Goal: Task Accomplishment & Management: Use online tool/utility

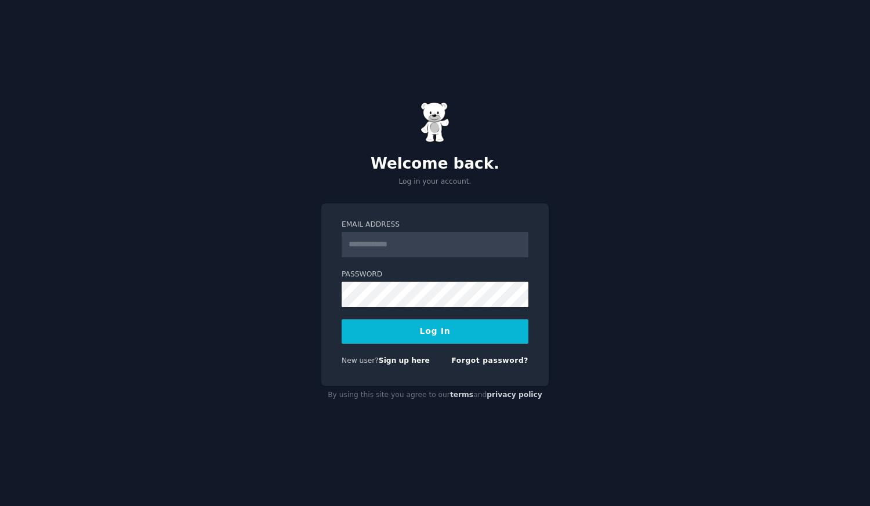
click at [397, 256] on input "Email Address" at bounding box center [435, 245] width 187 height 26
type input "**********"
click at [436, 329] on button "Log In" at bounding box center [435, 332] width 187 height 24
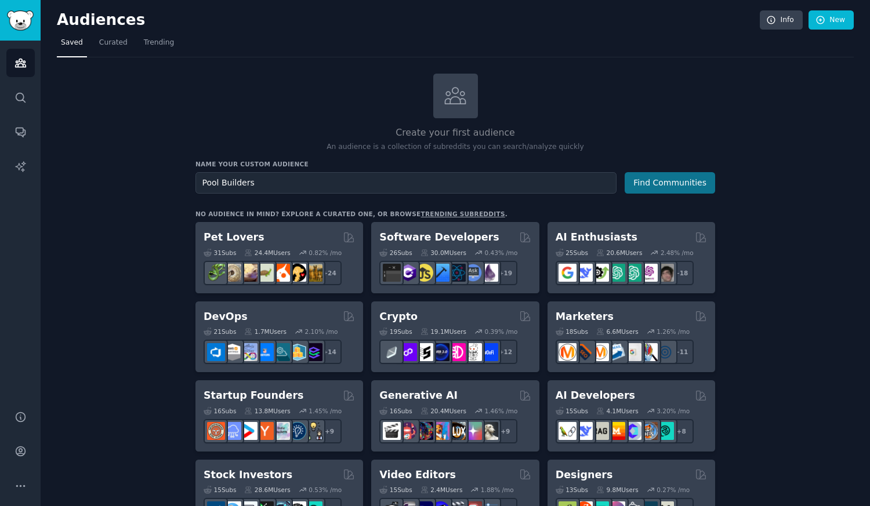
type input "Pool Builders"
click at [633, 187] on button "Find Communities" at bounding box center [670, 182] width 90 height 21
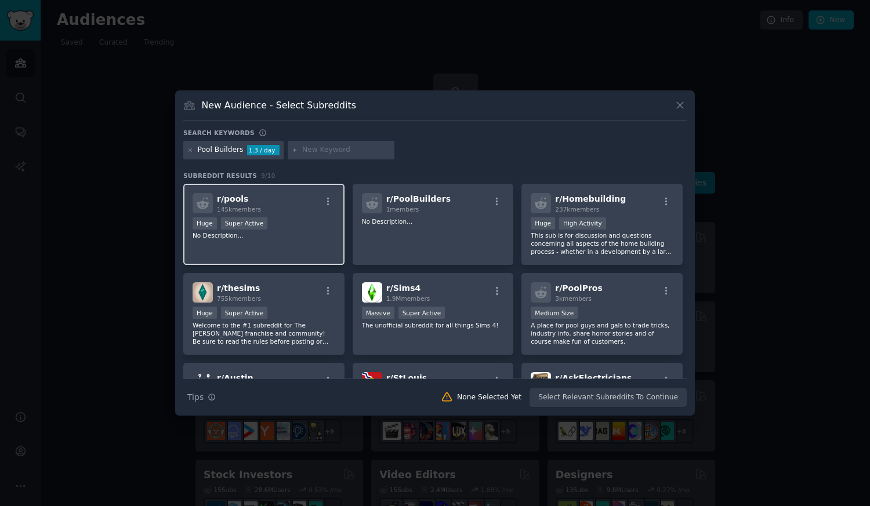
click at [281, 232] on p "No Description..." at bounding box center [264, 235] width 143 height 8
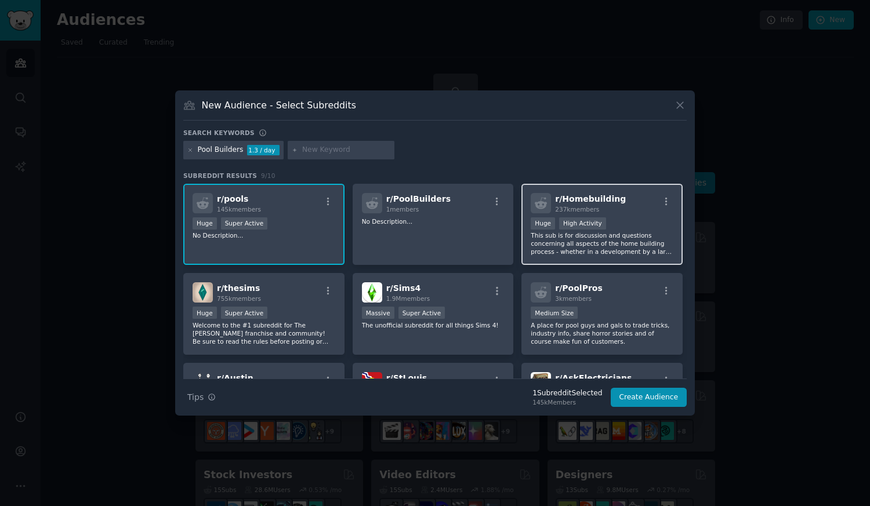
click at [641, 217] on div "Huge High Activity" at bounding box center [602, 224] width 143 height 14
click at [347, 156] on div at bounding box center [341, 150] width 107 height 19
click at [294, 132] on div "Search keywords" at bounding box center [434, 135] width 503 height 12
click at [315, 148] on input "text" at bounding box center [346, 150] width 88 height 10
type input "pool"
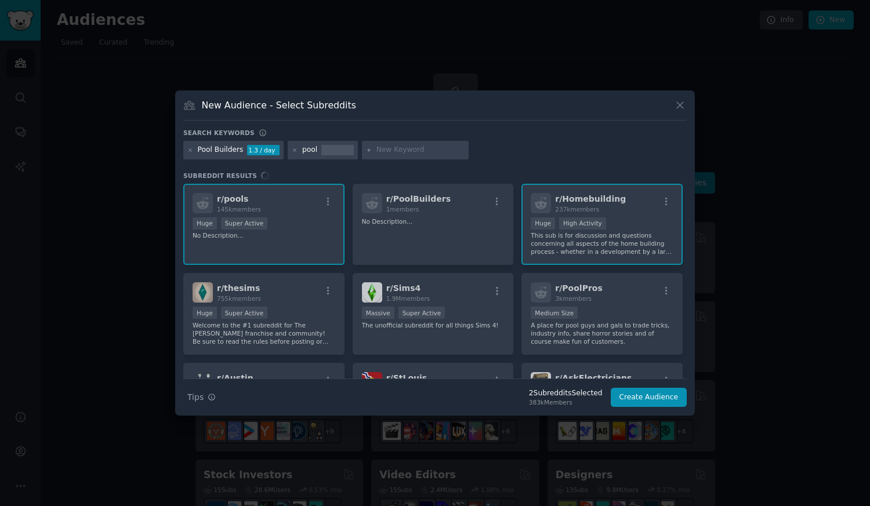
click at [404, 150] on input "text" at bounding box center [420, 150] width 88 height 10
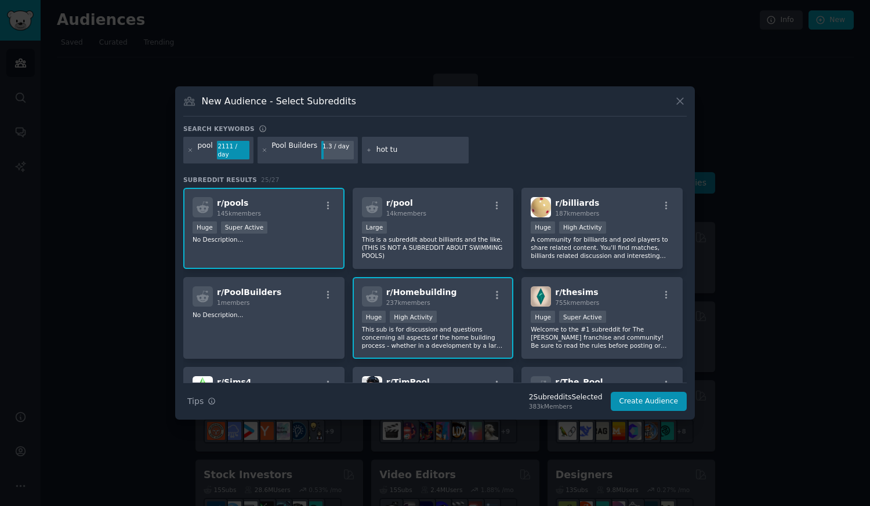
type input "hot tub"
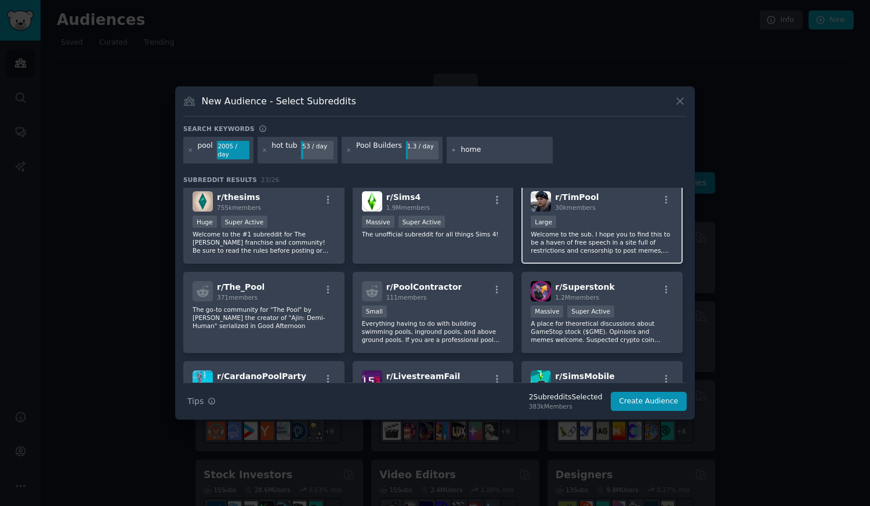
scroll to position [274, 0]
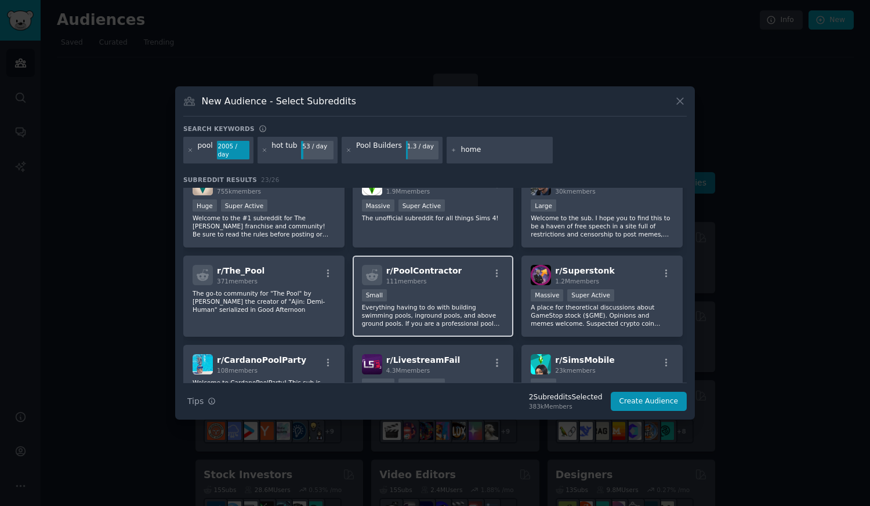
type input "home"
click at [455, 291] on div "Small" at bounding box center [433, 296] width 143 height 14
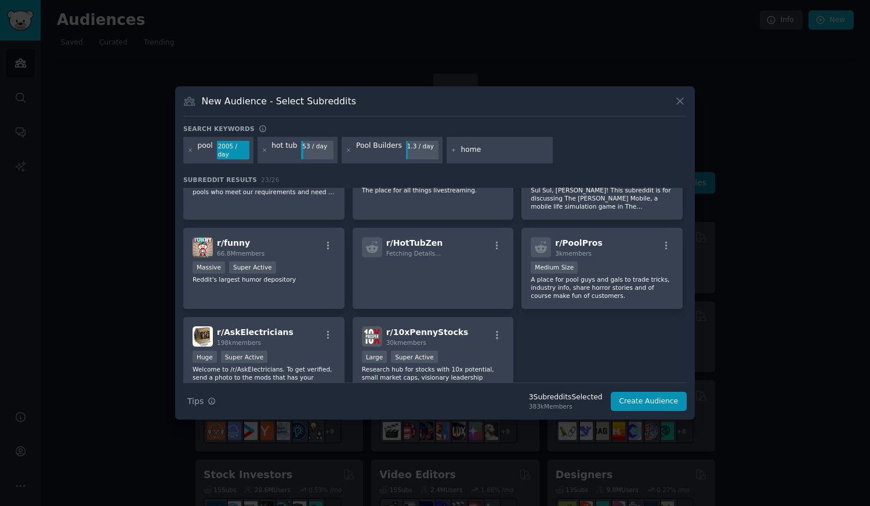
scroll to position [529, 0]
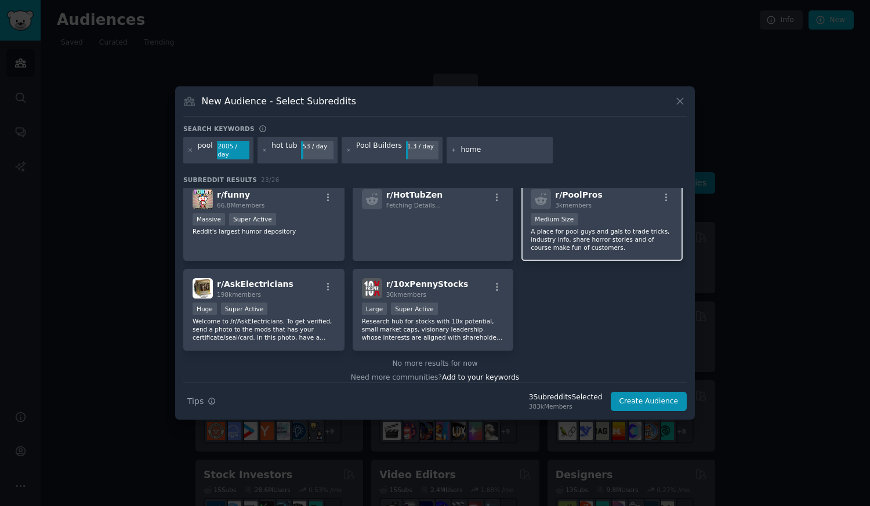
click at [630, 219] on div "Medium Size" at bounding box center [602, 220] width 143 height 14
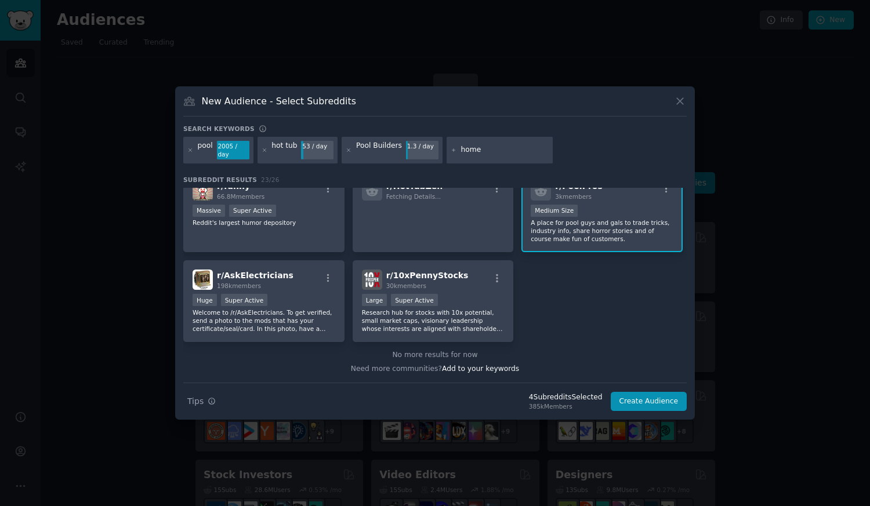
click at [462, 146] on input "home" at bounding box center [504, 150] width 88 height 10
click at [505, 153] on input "home" at bounding box center [504, 150] width 88 height 10
drag, startPoint x: 502, startPoint y: 151, endPoint x: 441, endPoint y: 151, distance: 60.3
click at [447, 151] on div "home" at bounding box center [500, 150] width 107 height 27
type input "s"
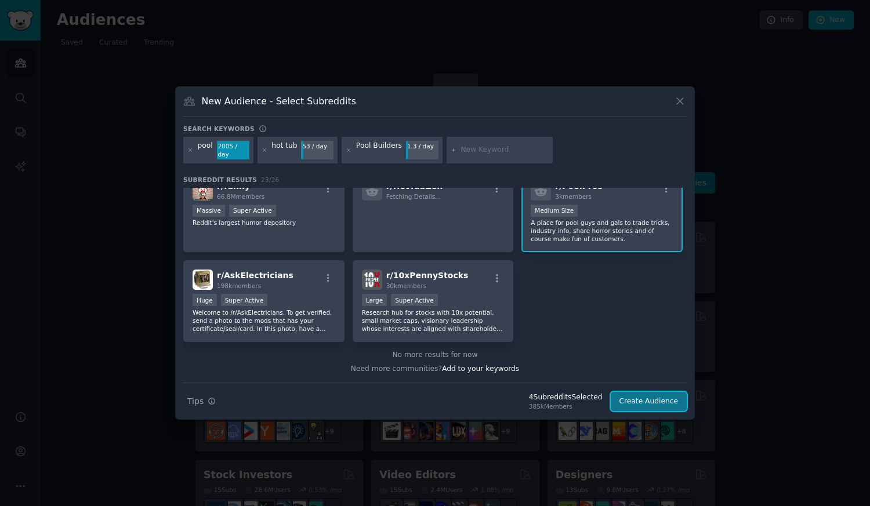
click at [634, 400] on button "Create Audience" at bounding box center [649, 402] width 77 height 20
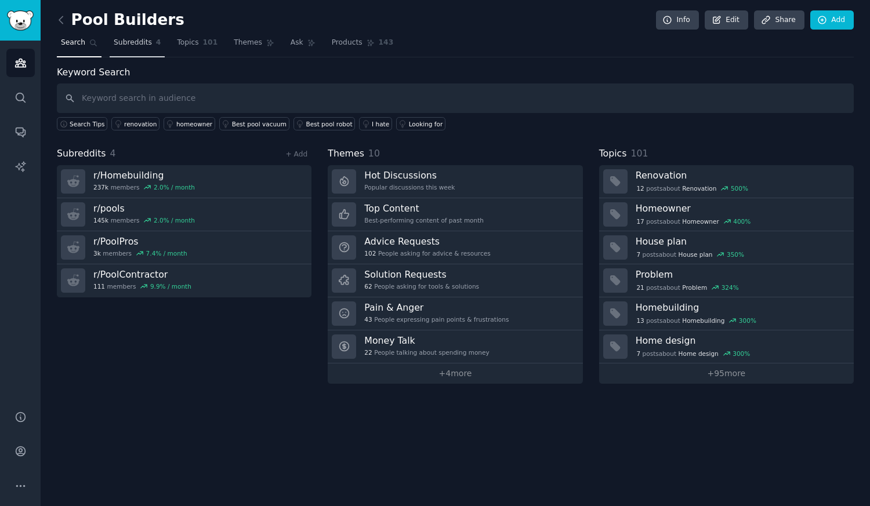
click at [152, 53] on link "Subreddits 4" at bounding box center [137, 46] width 55 height 24
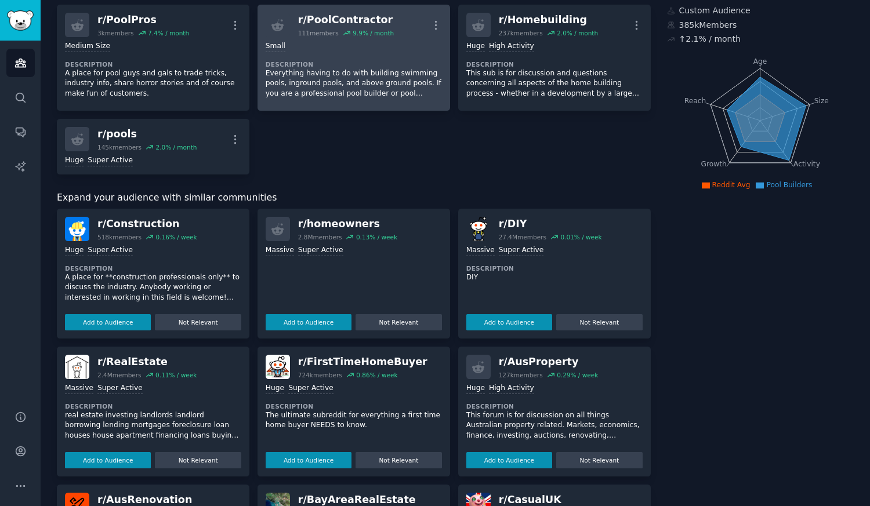
scroll to position [79, 0]
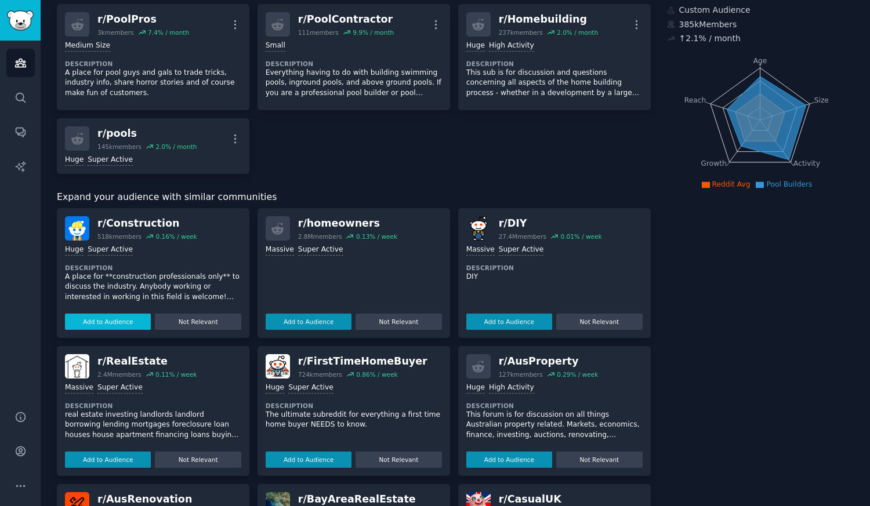
click at [135, 322] on button "Add to Audience" at bounding box center [108, 322] width 86 height 16
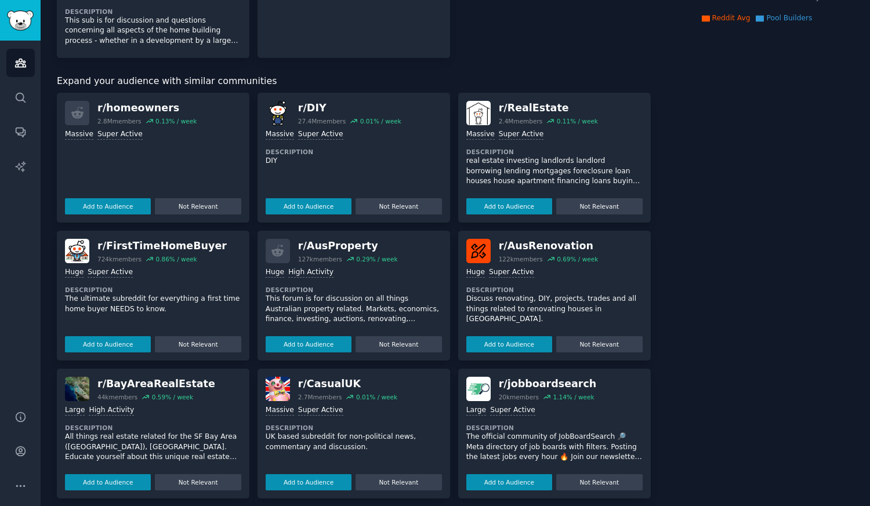
scroll to position [0, 0]
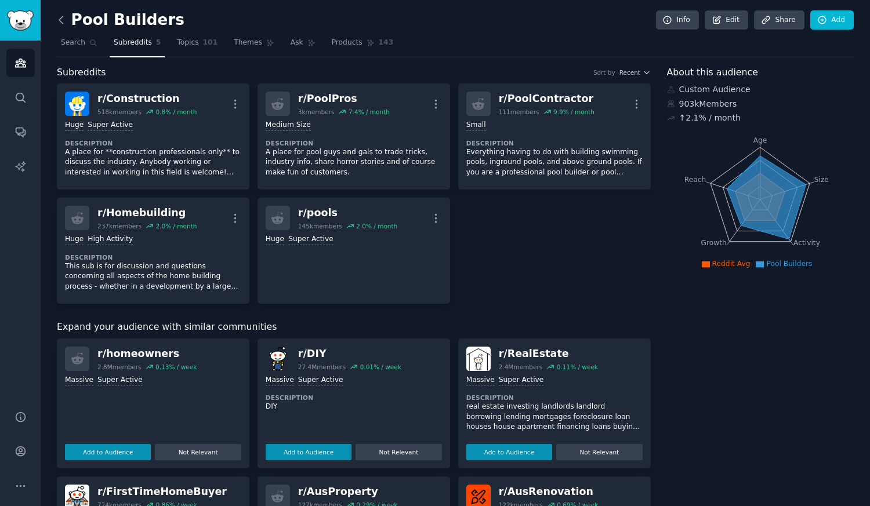
click at [58, 17] on icon at bounding box center [61, 20] width 12 height 12
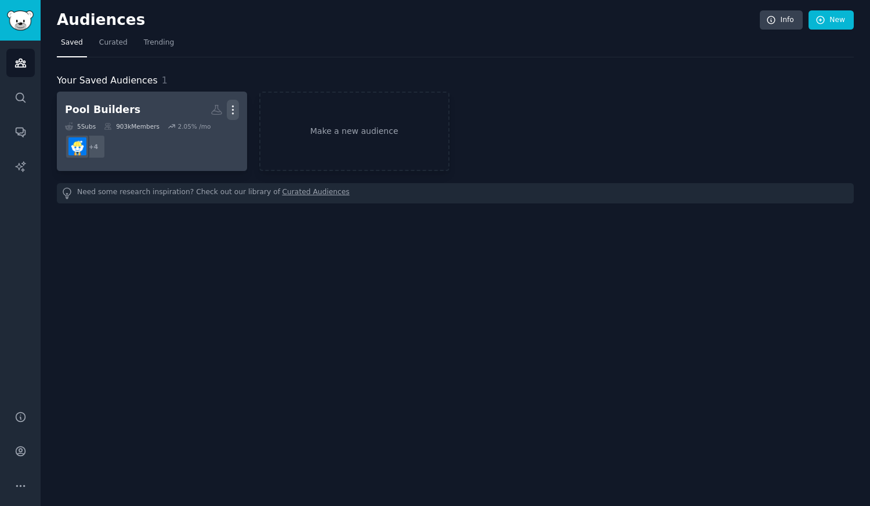
click at [232, 111] on icon "button" at bounding box center [232, 110] width 1 height 8
click at [238, 155] on dd "+ 4" at bounding box center [152, 146] width 174 height 32
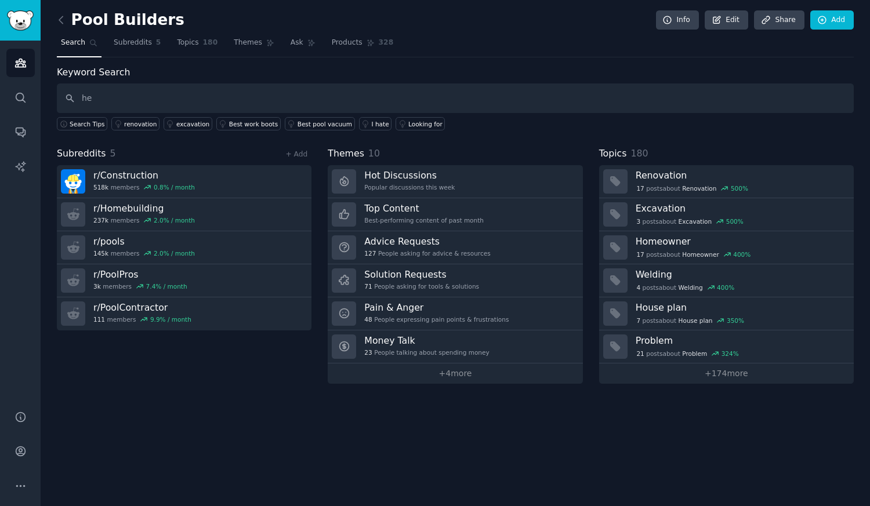
type input "h"
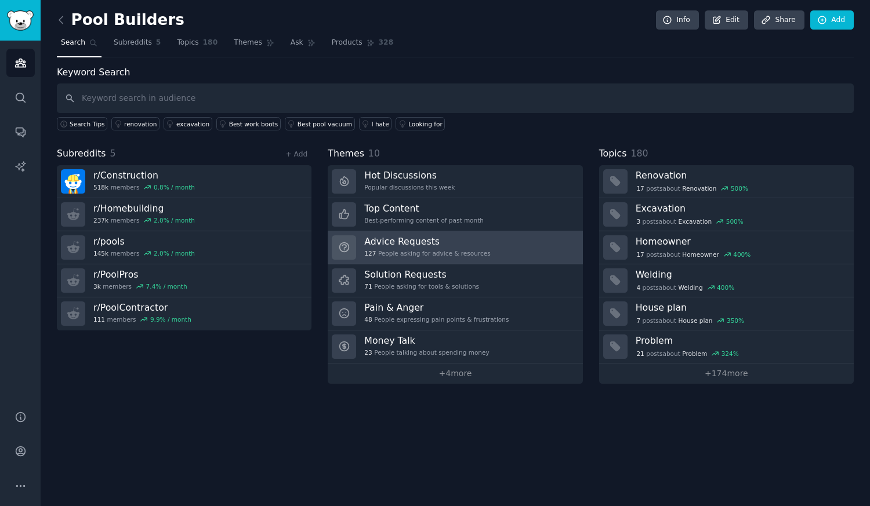
click at [463, 257] on div "127 People asking for advice & resources" at bounding box center [427, 253] width 126 height 8
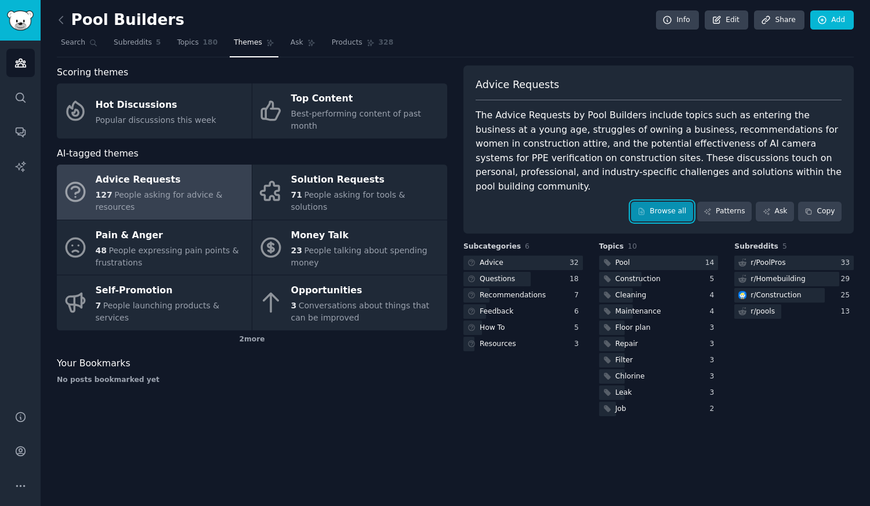
click at [671, 202] on link "Browse all" at bounding box center [662, 212] width 62 height 20
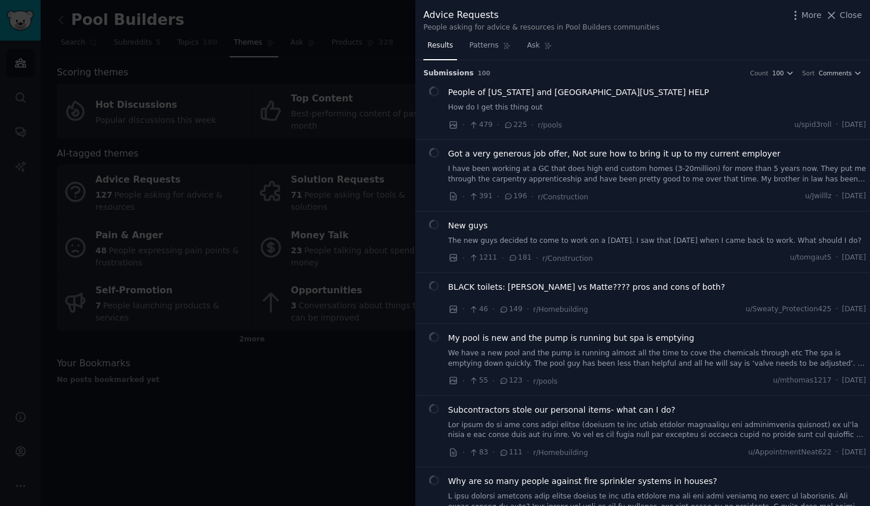
click at [581, 112] on link "How do I get this thing out" at bounding box center [657, 108] width 418 height 10
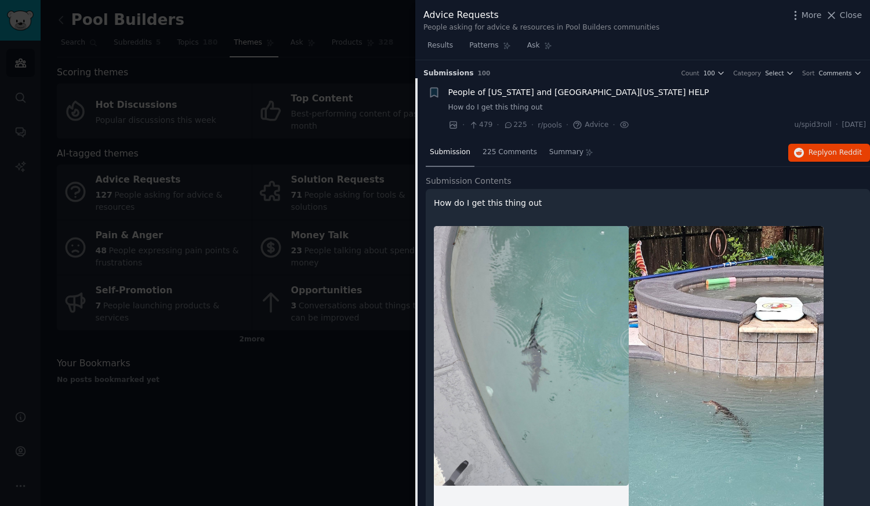
click at [837, 18] on icon at bounding box center [831, 15] width 12 height 12
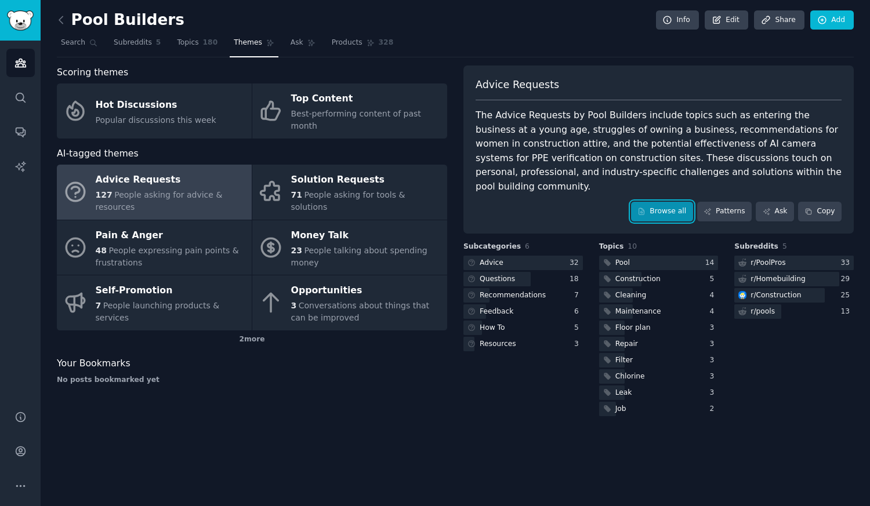
click at [667, 202] on link "Browse all" at bounding box center [662, 212] width 62 height 20
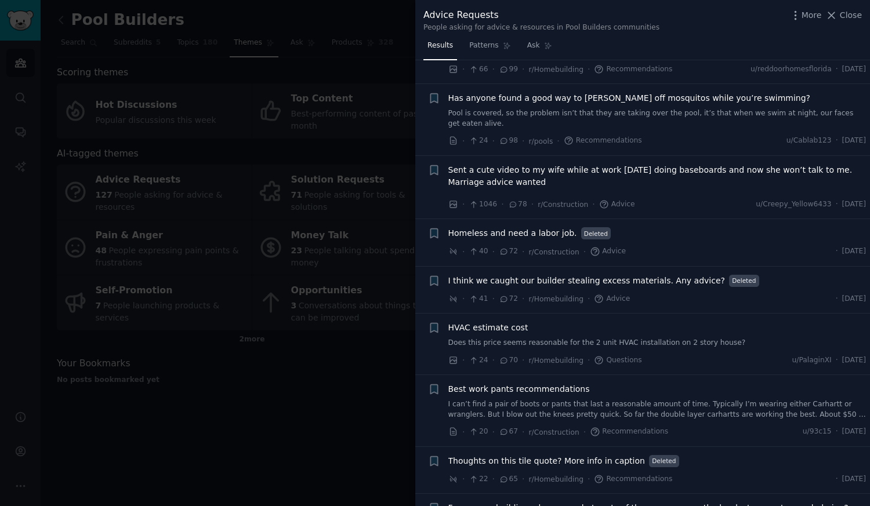
scroll to position [527, 0]
click at [640, 337] on link "Does this price seems reasonable for the 2 unit HVAC installation on 2 story ho…" at bounding box center [657, 342] width 418 height 10
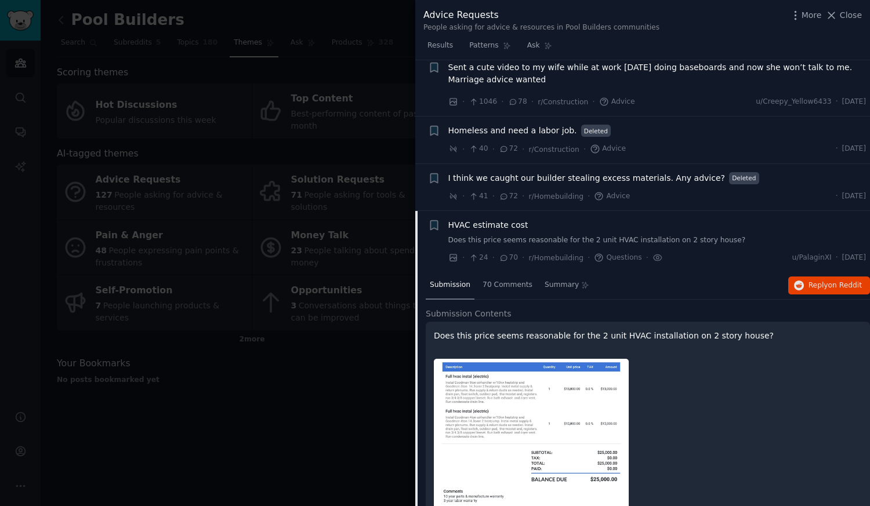
scroll to position [738, 0]
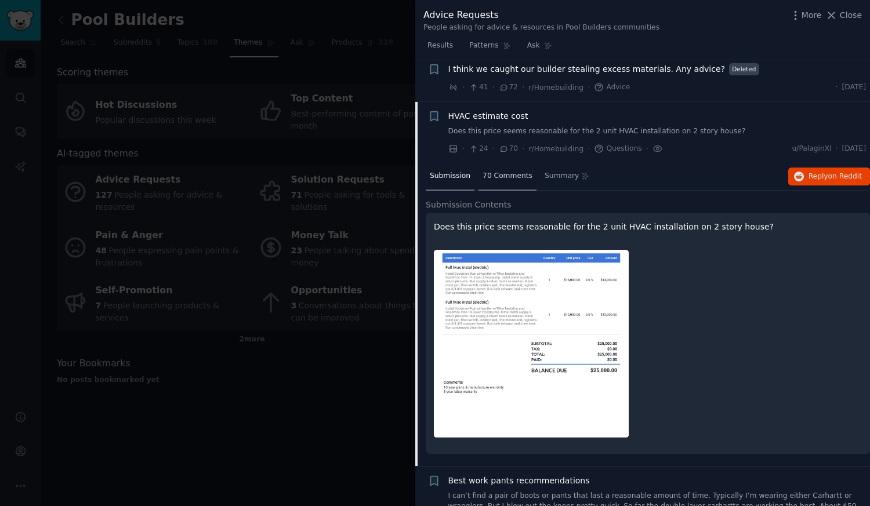
click at [510, 171] on span "70 Comments" at bounding box center [507, 176] width 50 height 10
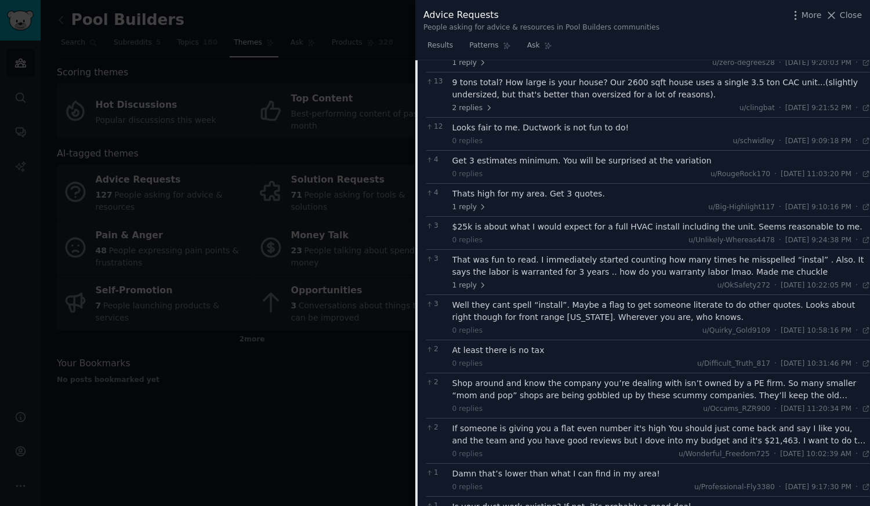
scroll to position [945, 0]
click at [835, 21] on icon at bounding box center [831, 15] width 12 height 12
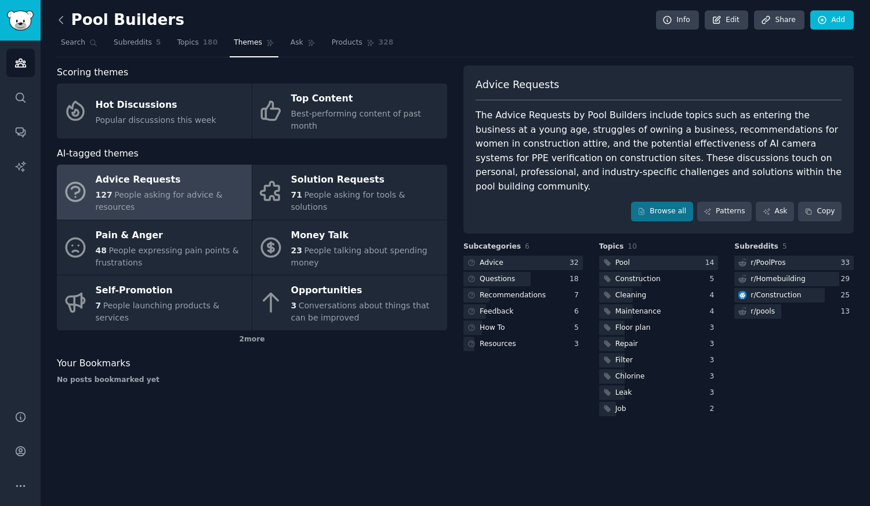
click at [66, 19] on icon at bounding box center [61, 20] width 12 height 12
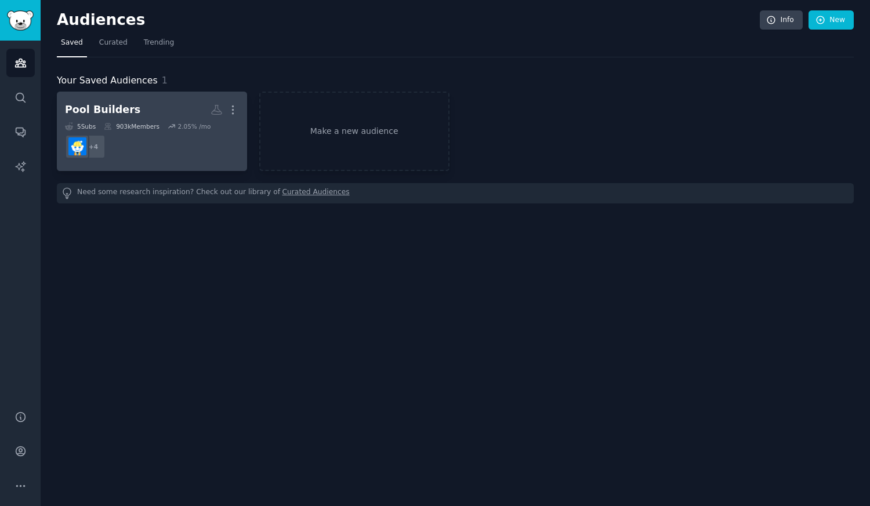
click at [212, 136] on dd "+ 4" at bounding box center [152, 146] width 174 height 32
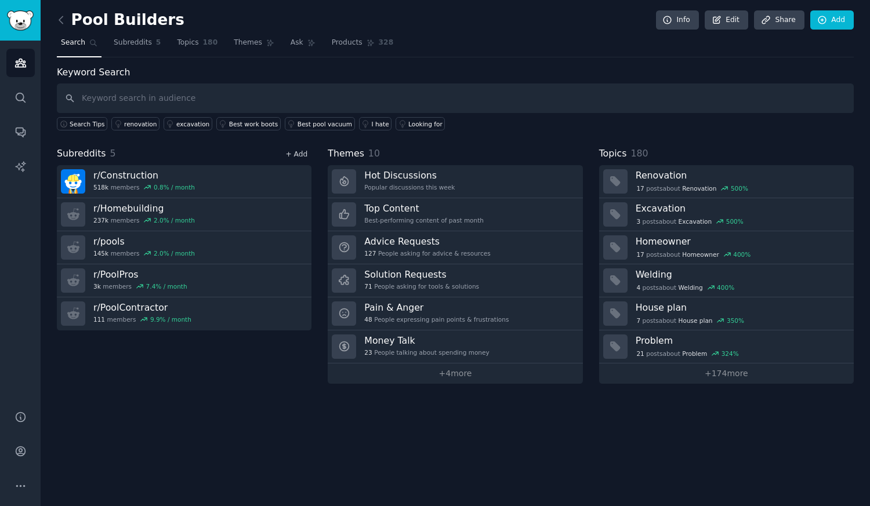
click at [299, 153] on link "+ Add" at bounding box center [296, 154] width 22 height 8
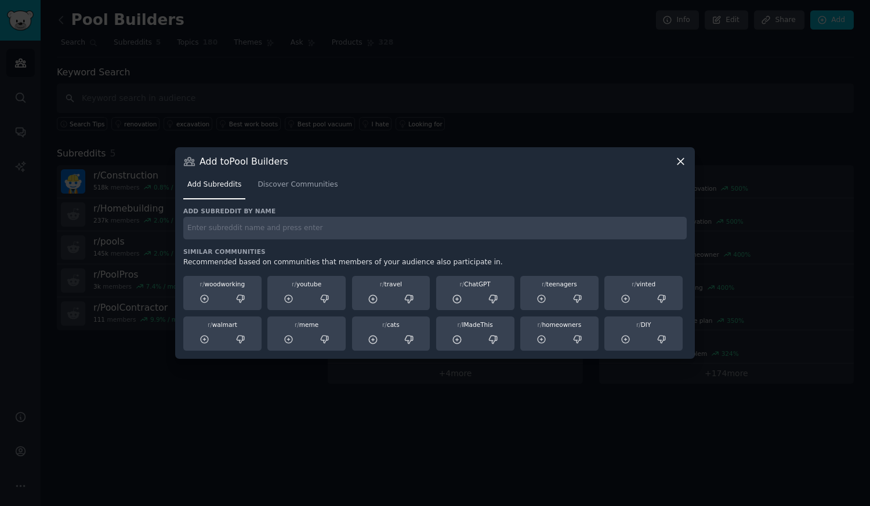
click at [296, 225] on input "text" at bounding box center [434, 228] width 503 height 23
type input "landscaping"
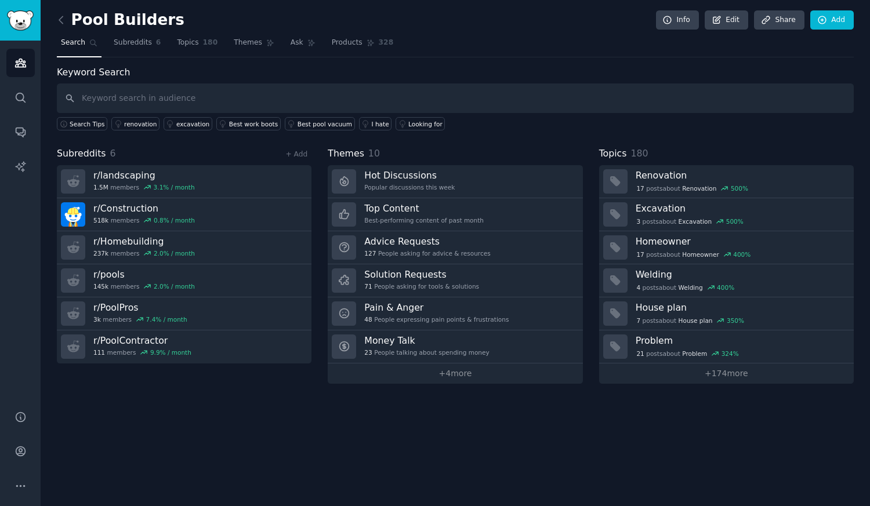
click at [298, 148] on div "+ Add" at bounding box center [296, 154] width 30 height 12
click at [304, 152] on link "+ Add" at bounding box center [296, 154] width 22 height 8
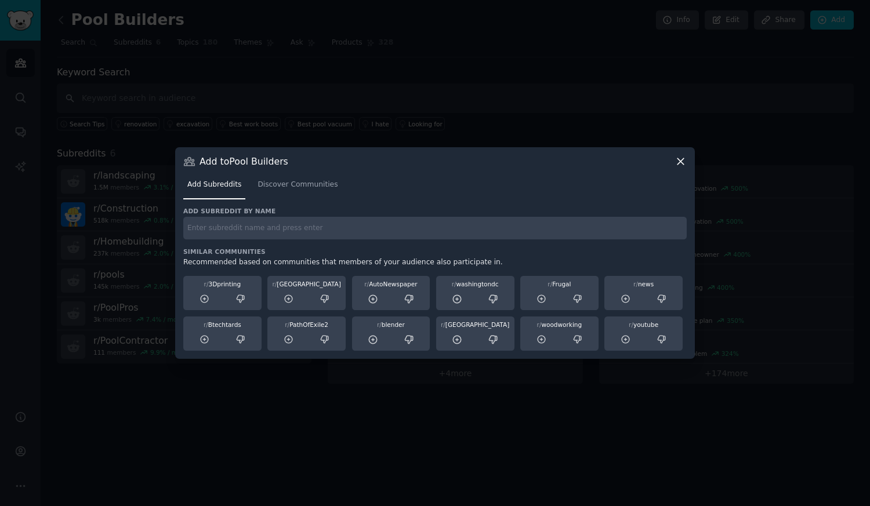
click at [265, 227] on input "text" at bounding box center [434, 228] width 503 height 23
type input "c"
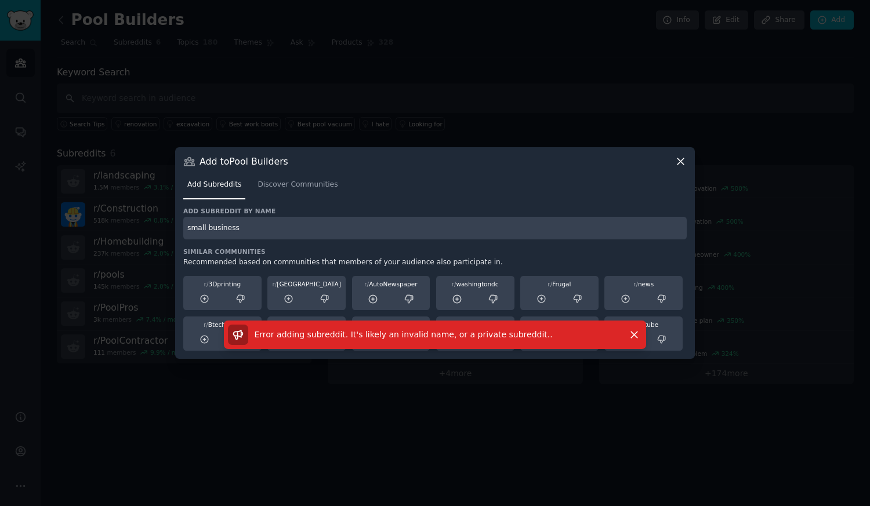
click at [208, 233] on input "small business" at bounding box center [434, 228] width 503 height 23
type input "smallbusiness"
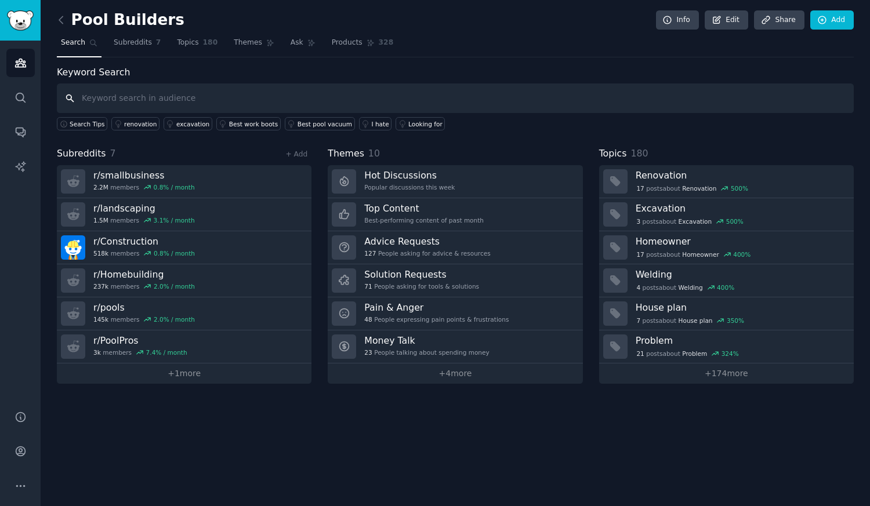
click at [255, 93] on input "text" at bounding box center [455, 99] width 797 height 30
click at [294, 155] on link "+ Add" at bounding box center [296, 154] width 22 height 8
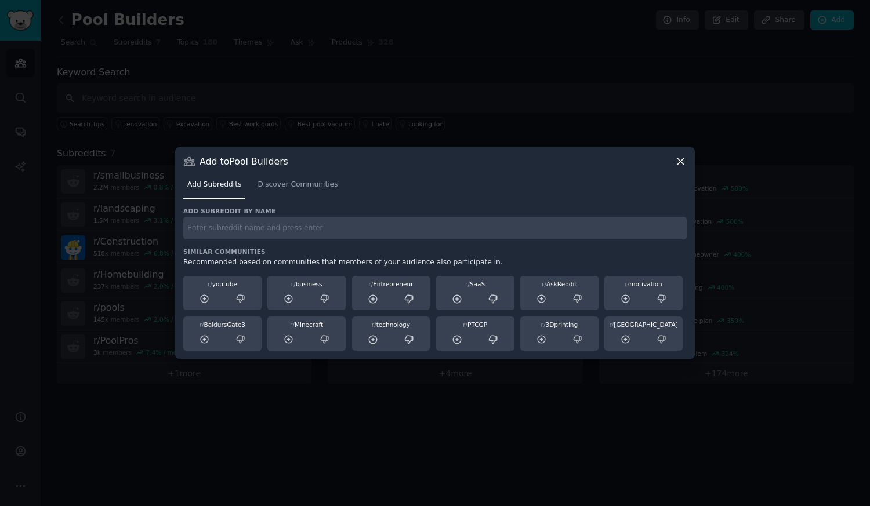
click at [264, 260] on div "Recommended based on communities that members of your audience also participate…" at bounding box center [434, 262] width 503 height 10
click at [261, 226] on input "text" at bounding box center [434, 228] width 503 height 23
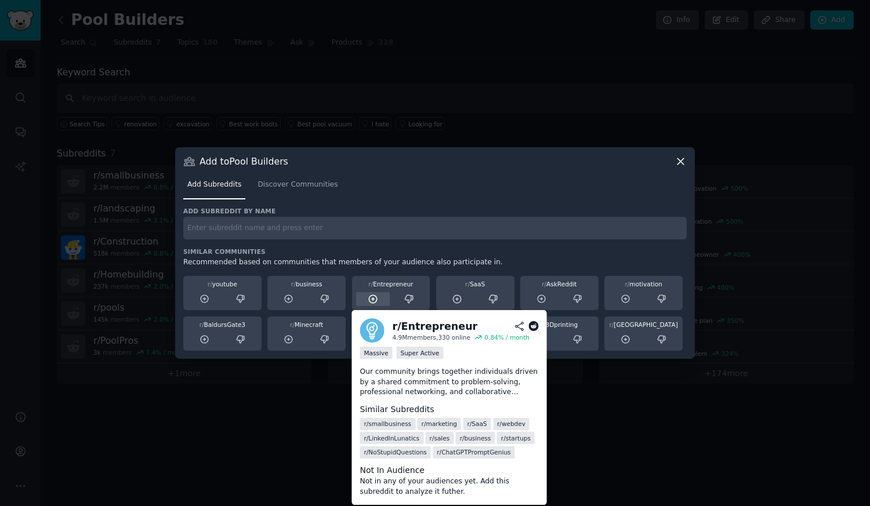
click at [374, 301] on icon at bounding box center [373, 299] width 10 height 10
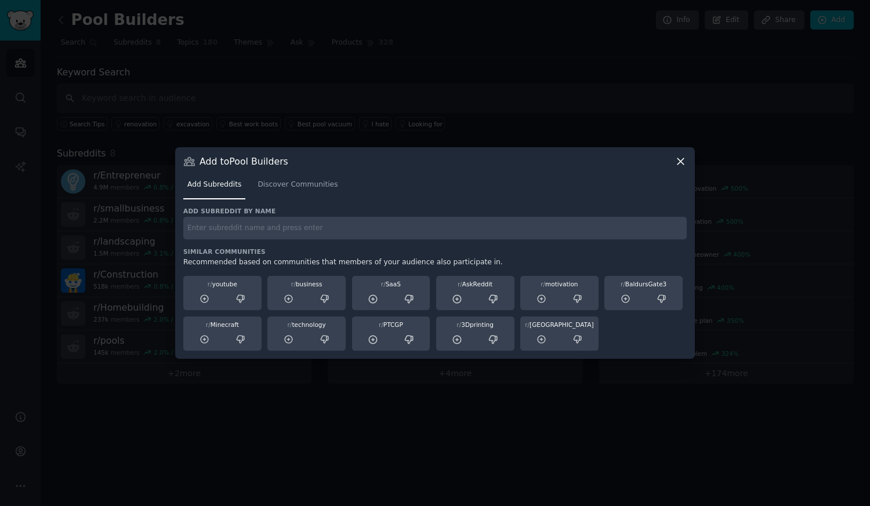
click at [322, 231] on input "text" at bounding box center [434, 228] width 503 height 23
type input "homeimprovement"
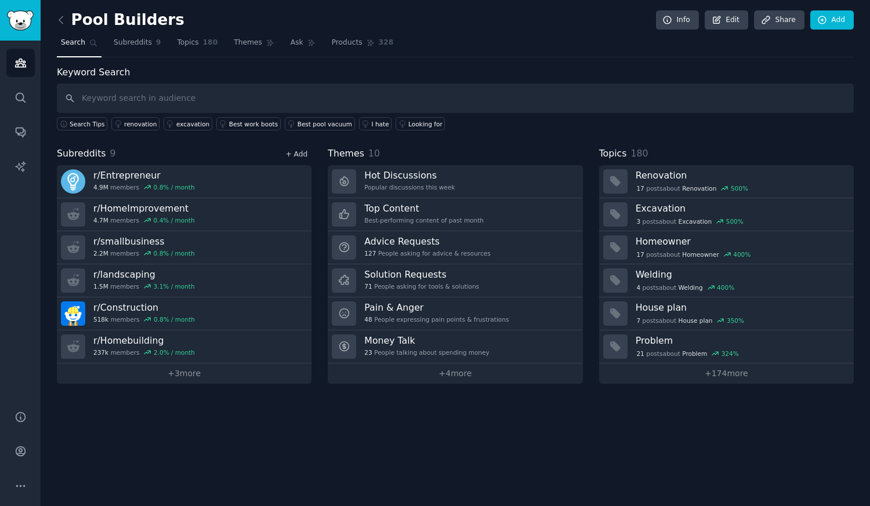
click at [300, 155] on link "+ Add" at bounding box center [296, 154] width 22 height 8
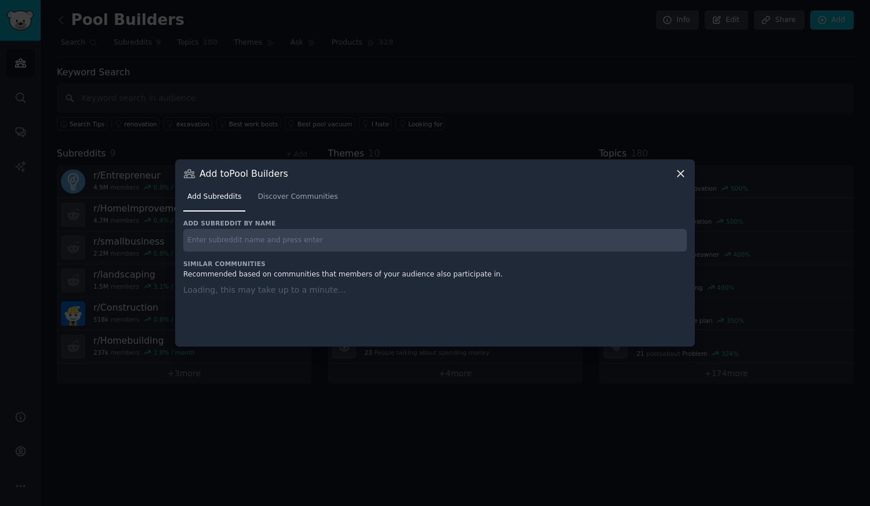
click at [350, 239] on input "text" at bounding box center [434, 240] width 503 height 23
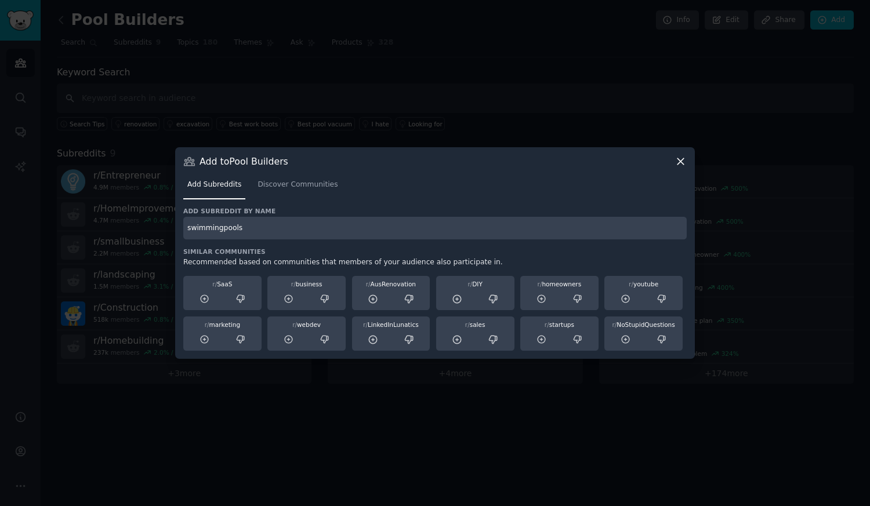
type input "swimmingpools"
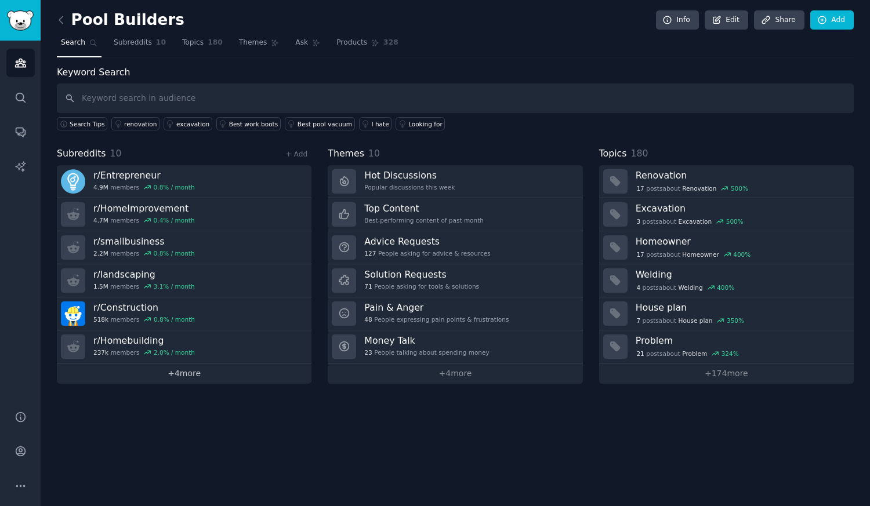
click at [194, 375] on link "+ 4 more" at bounding box center [184, 374] width 255 height 20
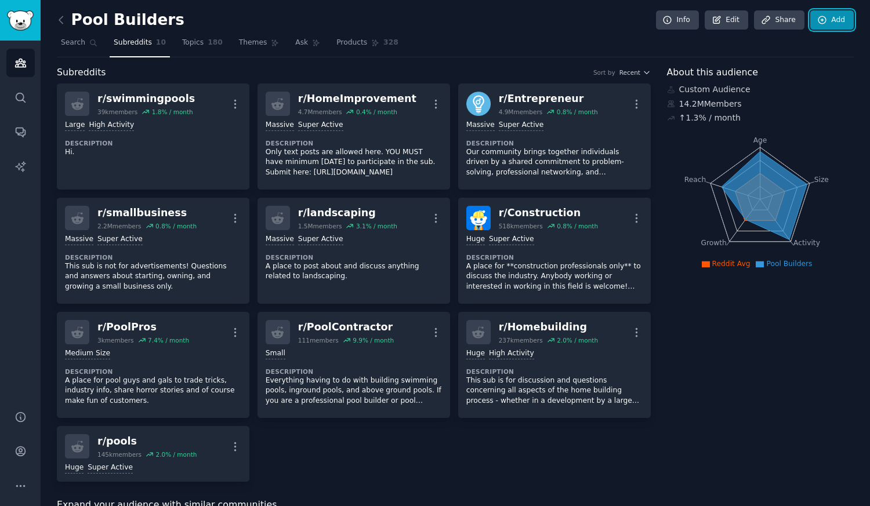
click at [830, 16] on link "Add" at bounding box center [831, 20] width 43 height 20
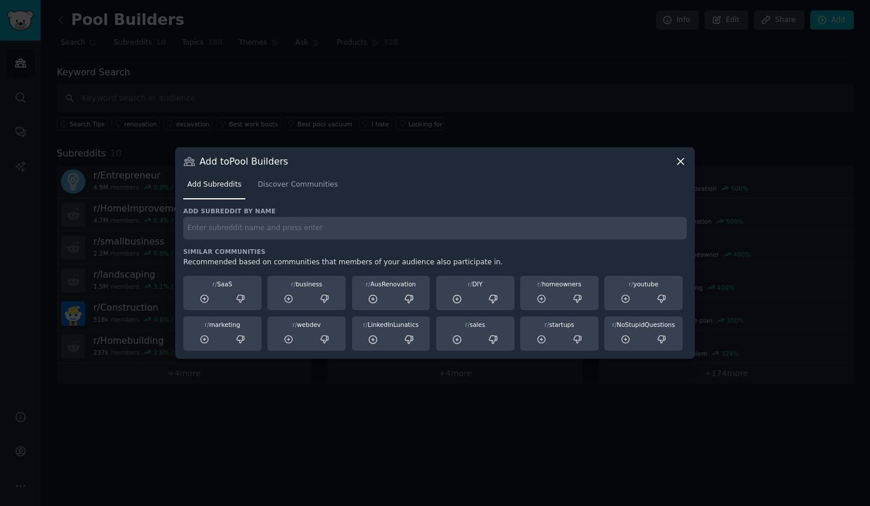
click at [442, 226] on input "text" at bounding box center [434, 228] width 503 height 23
type input "california"
click at [687, 159] on div "Add to Pool Builders Add Subreddits Discover Communities Add subreddit by name …" at bounding box center [435, 253] width 520 height 212
click at [679, 163] on icon at bounding box center [680, 161] width 6 height 6
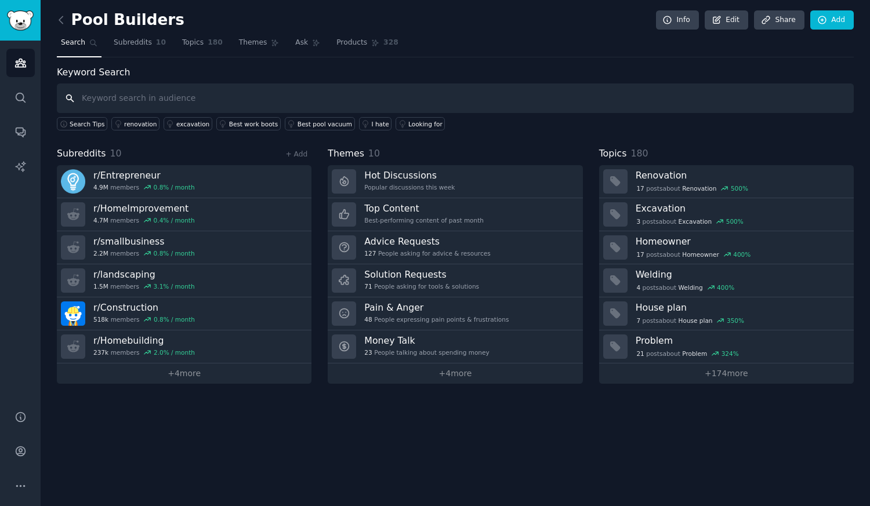
click at [170, 95] on input "text" at bounding box center [455, 99] width 797 height 30
type input "lead gen"
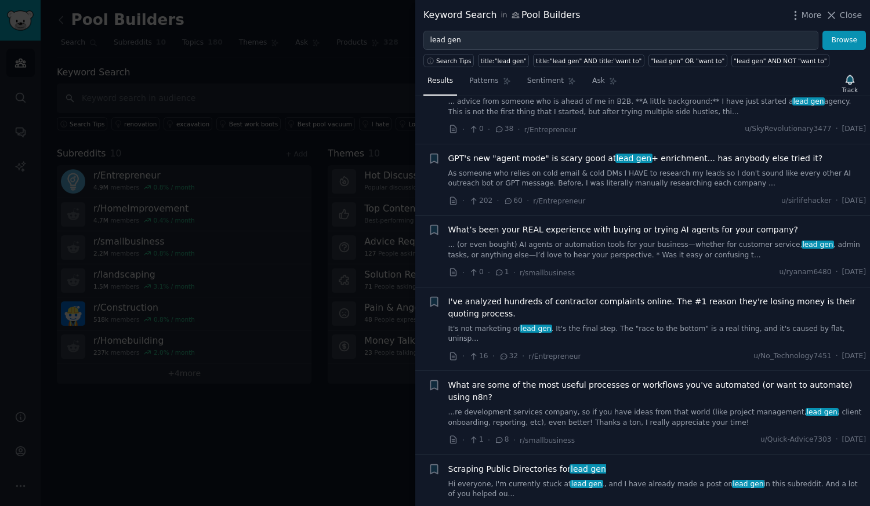
scroll to position [1763, 0]
click at [568, 28] on div "Keyword Search in Pool Builders More Close" at bounding box center [642, 15] width 455 height 31
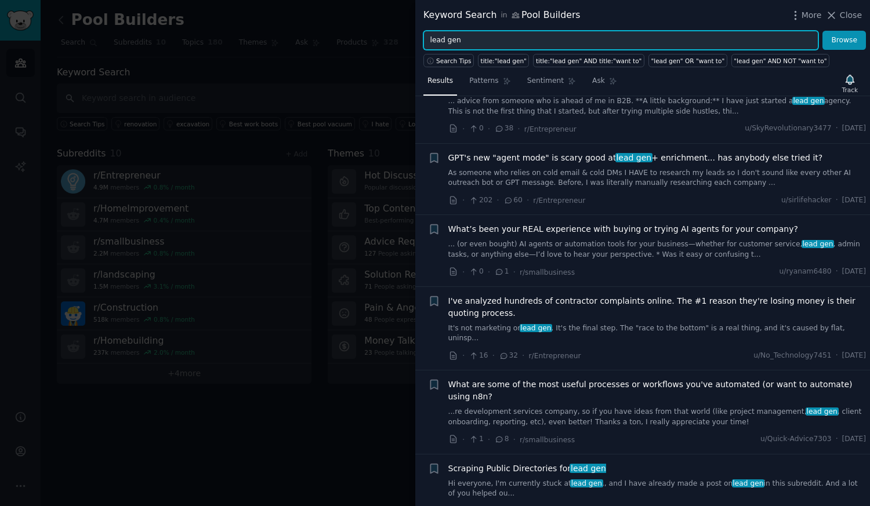
drag, startPoint x: 558, startPoint y: 43, endPoint x: 428, endPoint y: 41, distance: 129.9
click at [428, 41] on input "lead gen" at bounding box center [620, 41] width 395 height 20
click at [478, 41] on input "lead gen" at bounding box center [620, 41] width 395 height 20
type input ""lead gen" AND "pool company""
click at [822, 31] on button "Browse" at bounding box center [843, 41] width 43 height 20
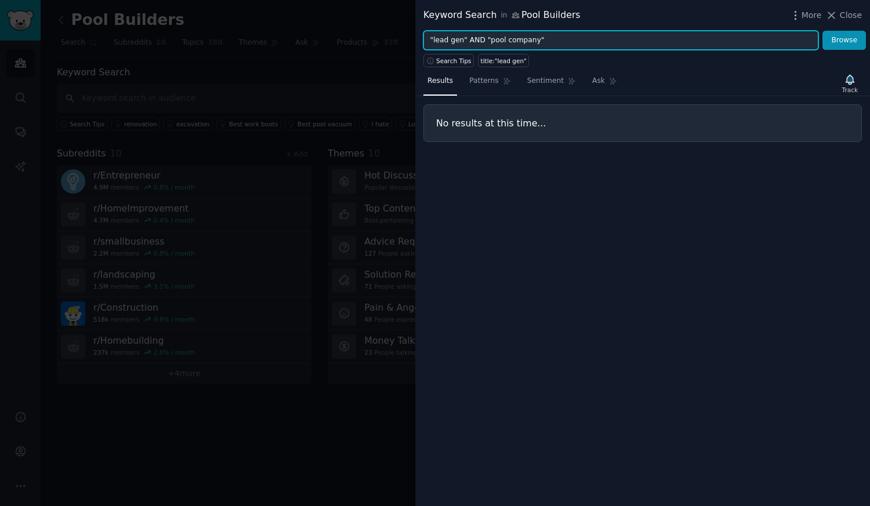
drag, startPoint x: 557, startPoint y: 43, endPoint x: 384, endPoint y: 58, distance: 173.5
click at [384, 58] on div "Keyword Search in Pool Builders More Close "lead gen" AND "pool company" Browse…" at bounding box center [435, 253] width 870 height 506
click at [822, 31] on button "Browse" at bounding box center [843, 41] width 43 height 20
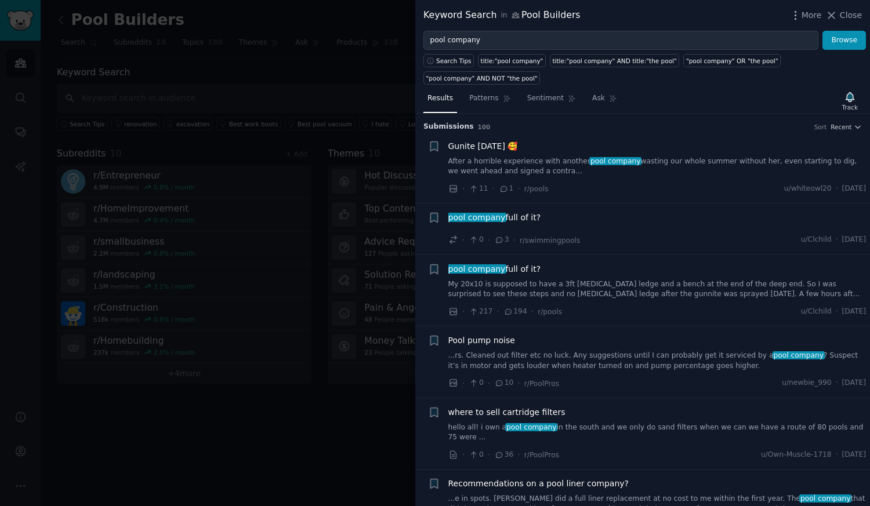
click at [529, 157] on link "After a horrible experience with another pool company wasting our whole summer …" at bounding box center [657, 167] width 418 height 20
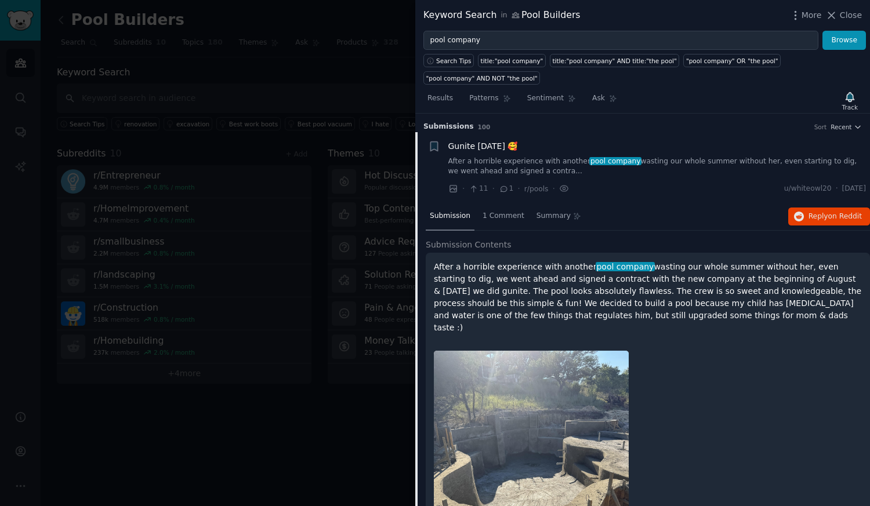
scroll to position [18, 0]
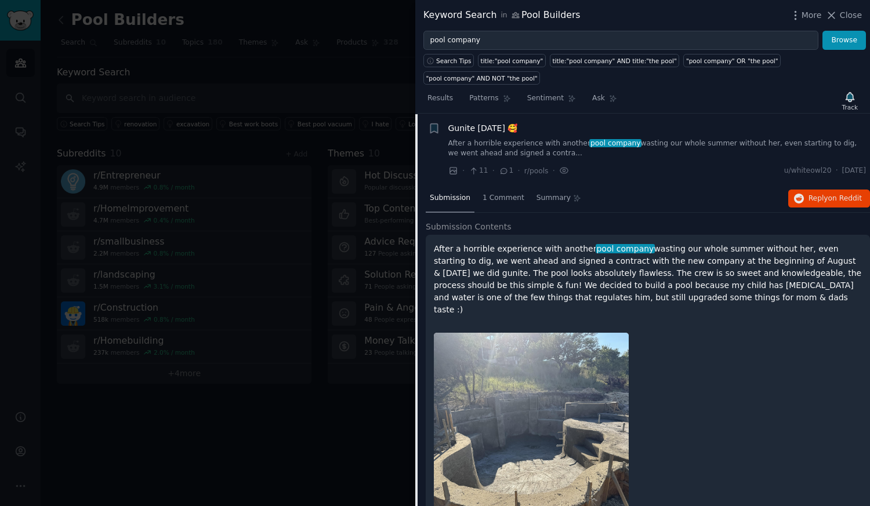
click at [552, 114] on li "+ Gunite today 🥰 After a horrible experience with another pool company wasting …" at bounding box center [642, 149] width 455 height 71
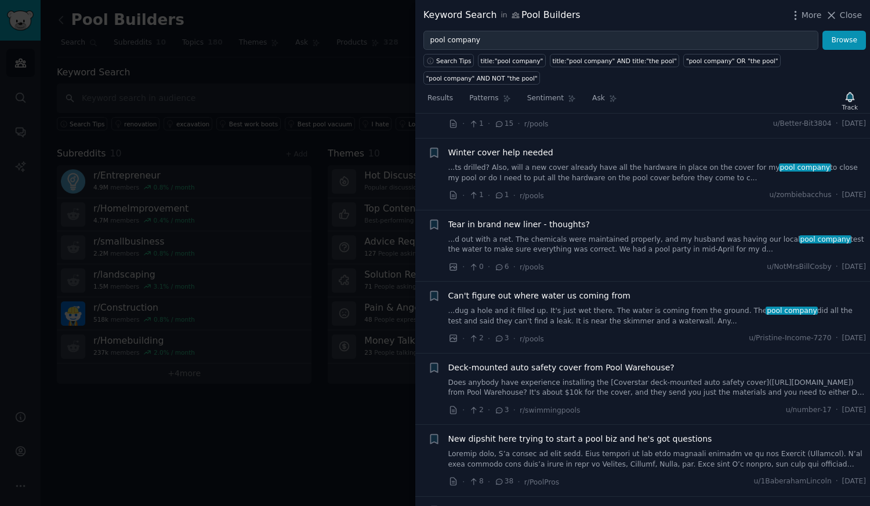
scroll to position [1218, 0]
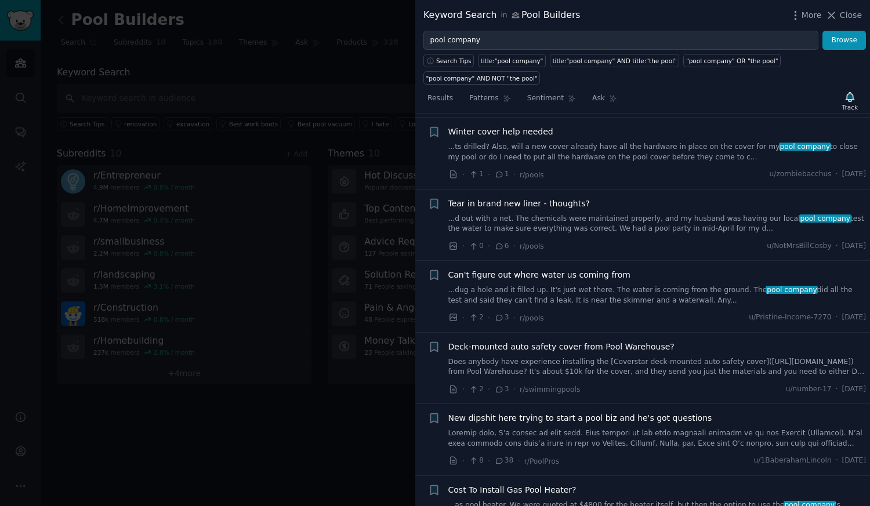
click at [618, 412] on div "New dipshit here trying to start a pool biz and he's got questions" at bounding box center [657, 430] width 418 height 37
click at [591, 412] on span "New dipshit here trying to start a pool biz and he's got questions" at bounding box center [580, 418] width 264 height 12
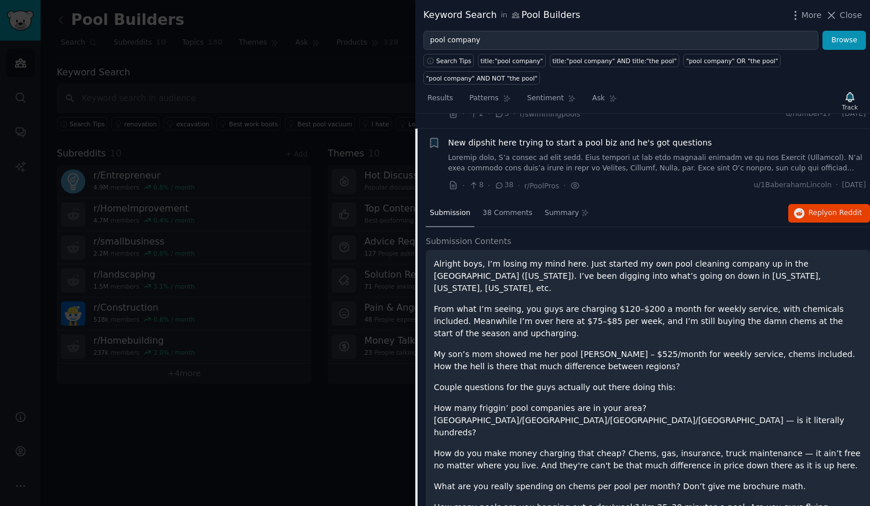
scroll to position [1062, 0]
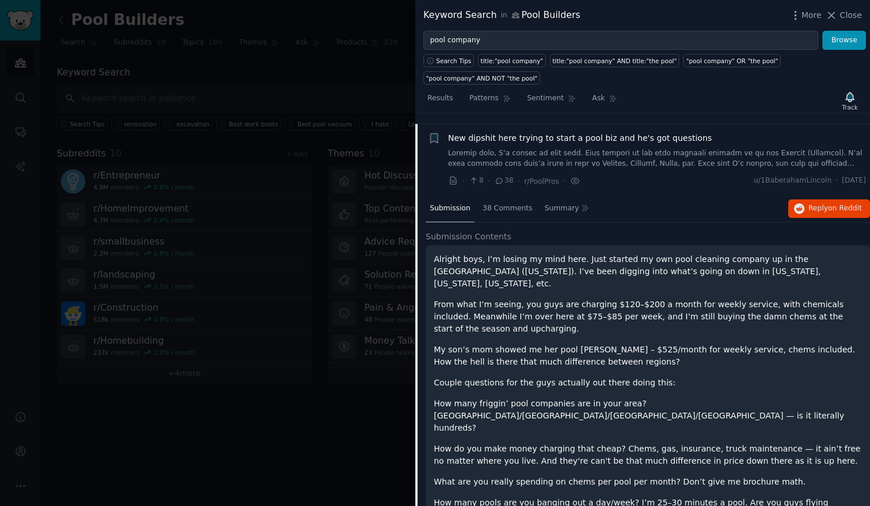
click at [591, 443] on p "How do you make money charging that cheap? Chems, gas, insurance, truck mainten…" at bounding box center [648, 455] width 428 height 24
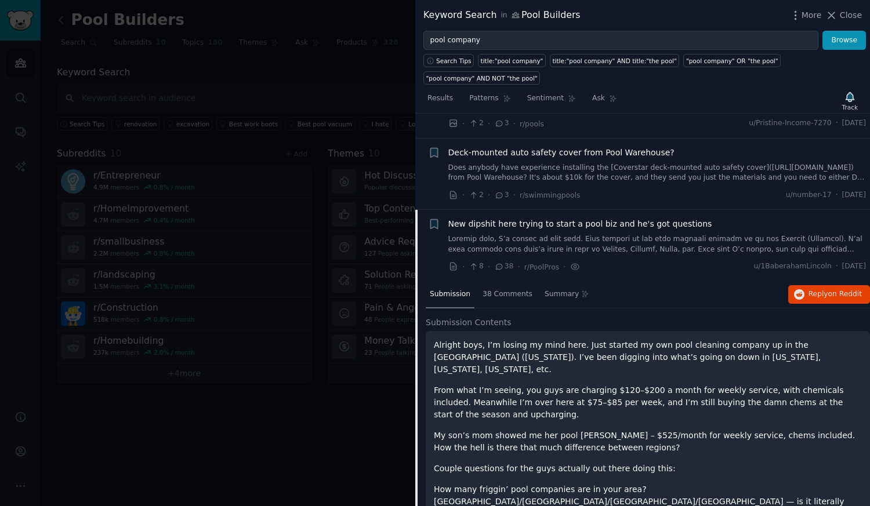
scroll to position [1025, 0]
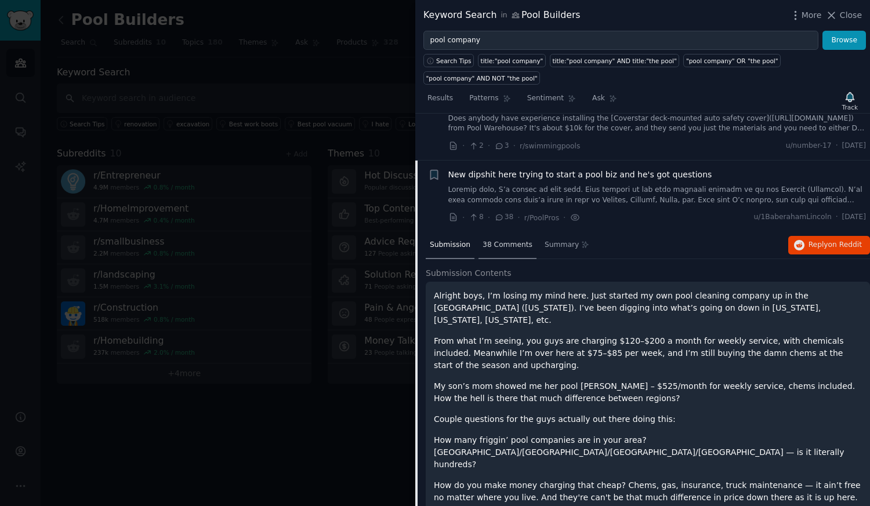
click at [509, 240] on span "38 Comments" at bounding box center [507, 245] width 50 height 10
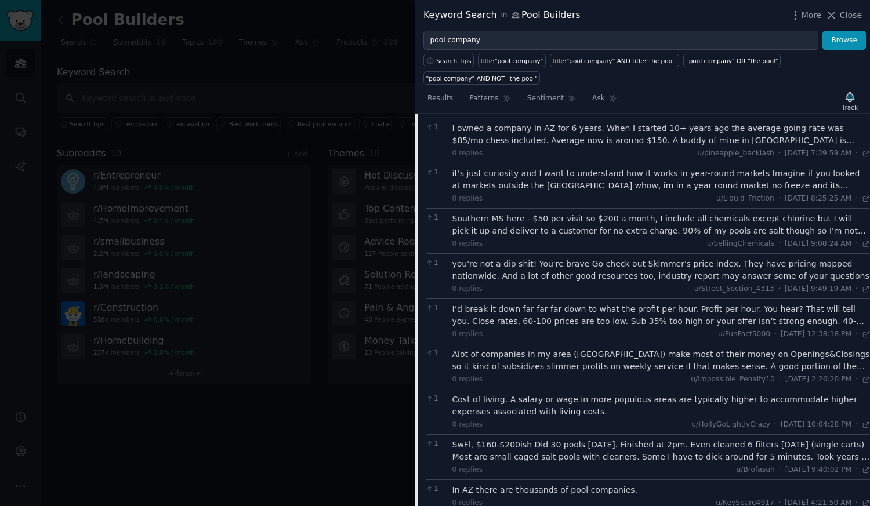
scroll to position [1742, 0]
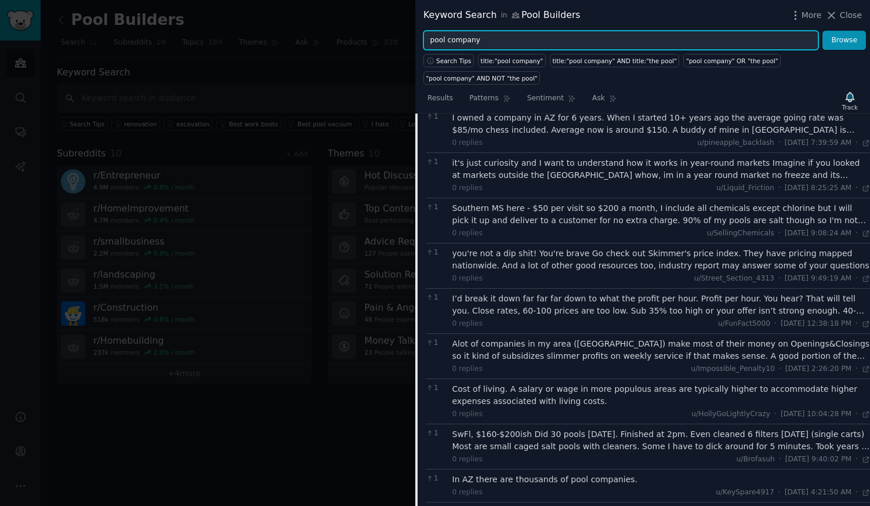
drag, startPoint x: 746, startPoint y: 45, endPoint x: 357, endPoint y: 55, distance: 388.6
click at [357, 55] on div "Keyword Search in Pool Builders More Close pool company Browse Search Tips titl…" at bounding box center [435, 253] width 870 height 506
type input "buil"
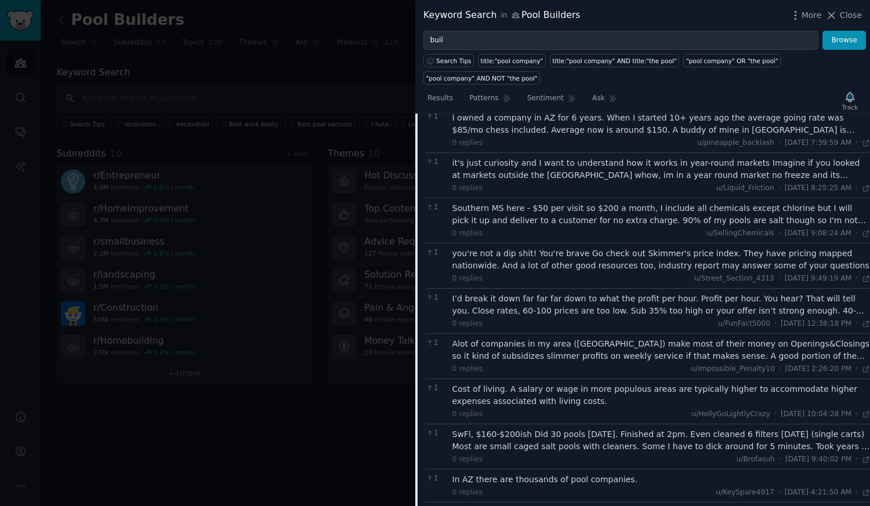
click at [842, 17] on span "Close" at bounding box center [851, 15] width 22 height 12
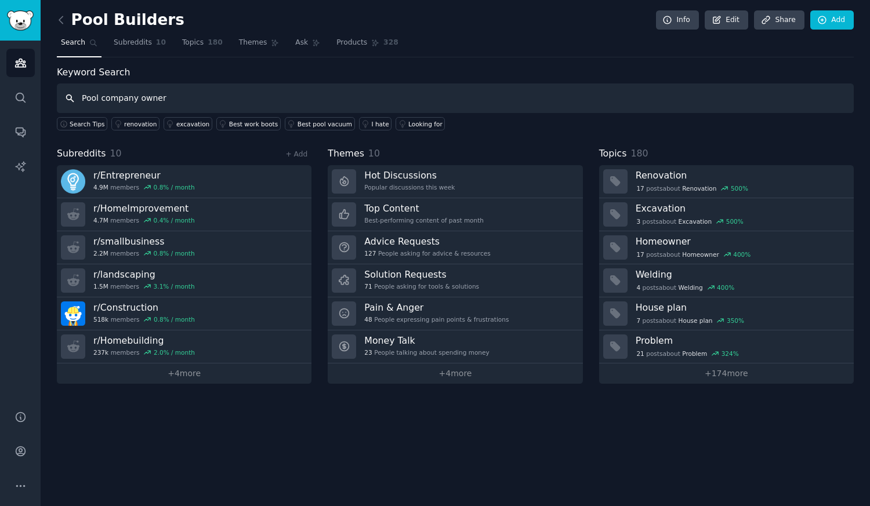
type input "Pool company owner"
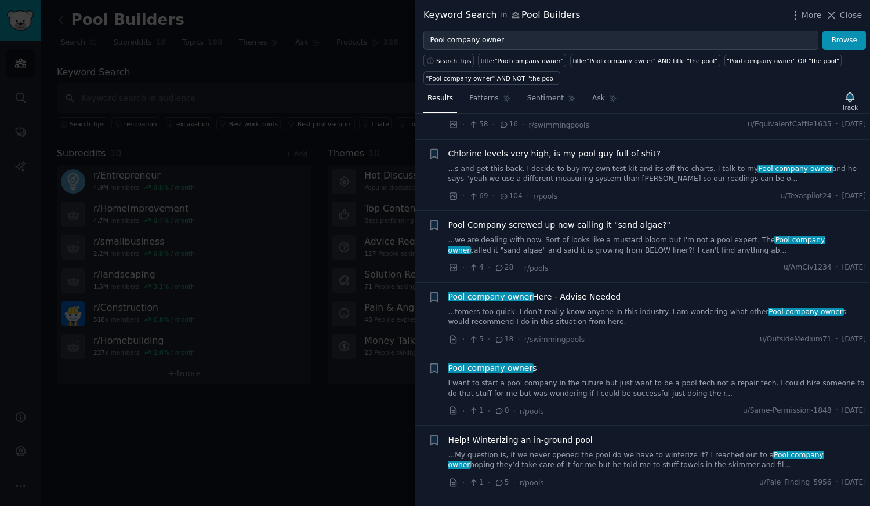
scroll to position [280, 0]
click at [567, 307] on link "...tomers too quick. I don’t really know anyone in this industry. I am wonderin…" at bounding box center [657, 317] width 418 height 20
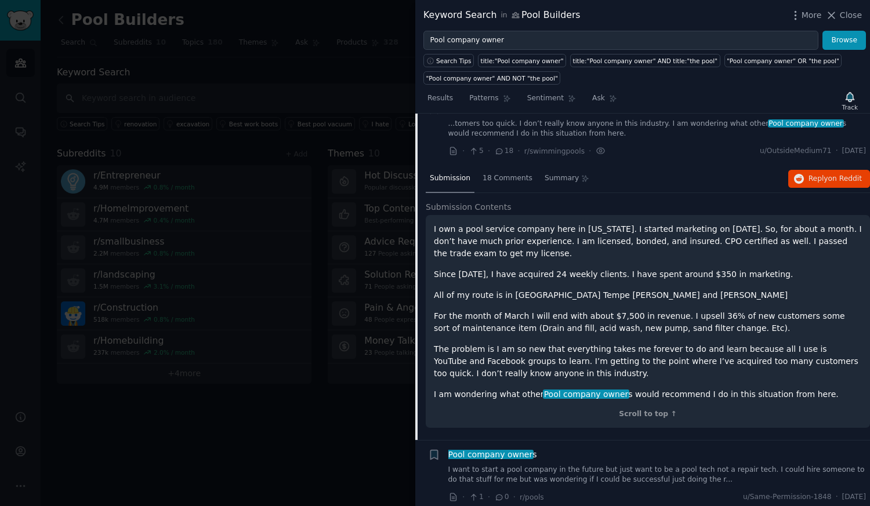
scroll to position [469, 0]
click at [491, 172] on span "18 Comments" at bounding box center [507, 177] width 50 height 10
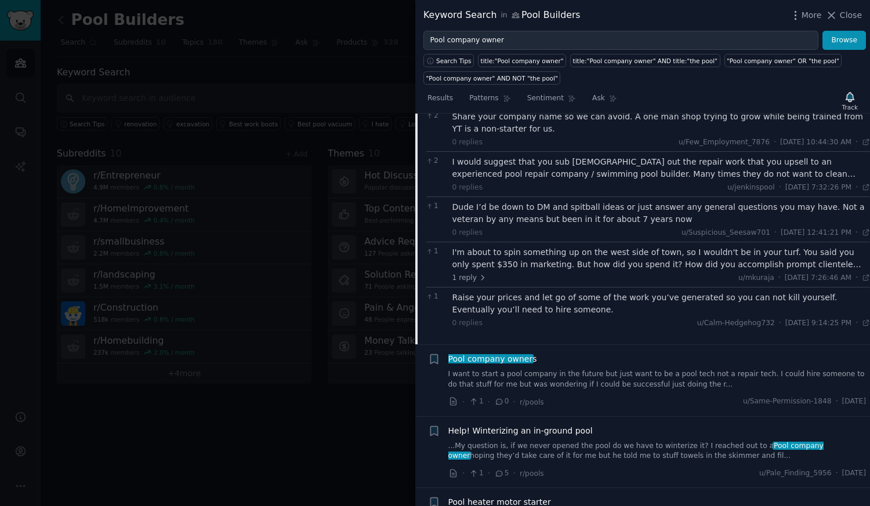
scroll to position [836, 0]
click at [585, 368] on link "I want to start a pool company in the future but just want to be a pool tech no…" at bounding box center [657, 378] width 418 height 20
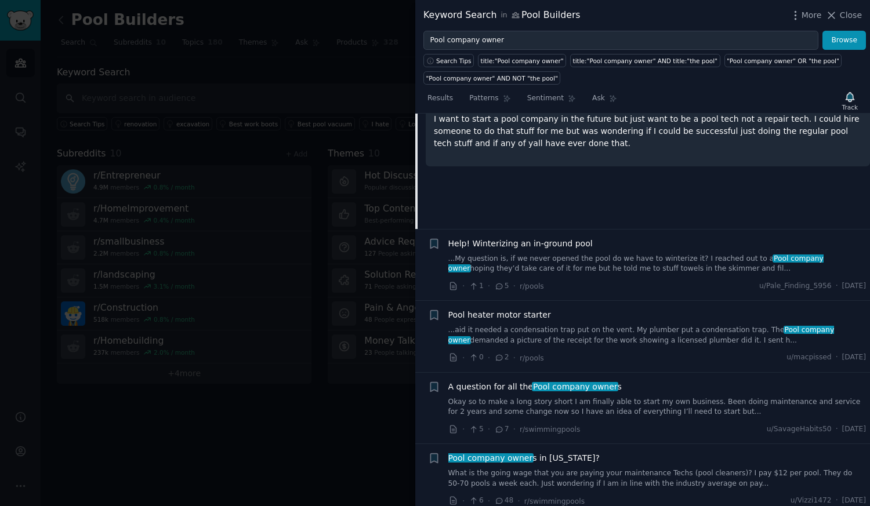
scroll to position [699, 0]
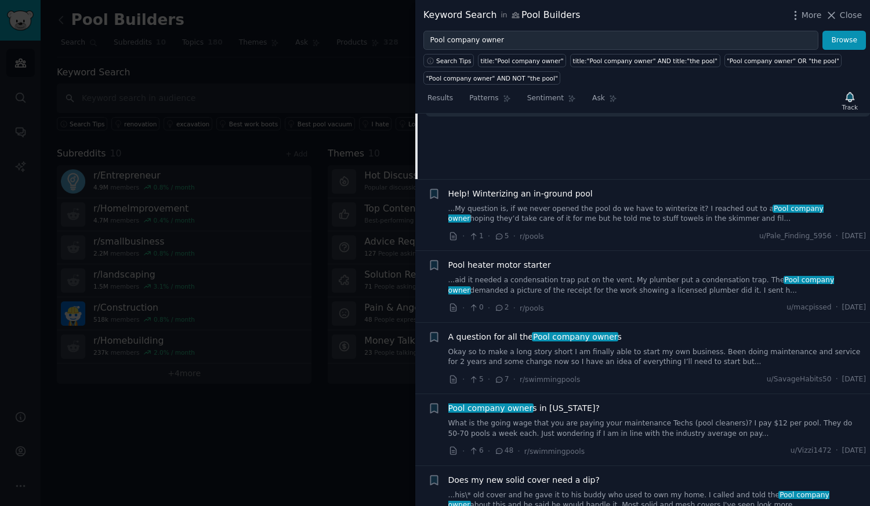
click at [615, 349] on link "Okay so to make a long story short I am finally able to start my own business. …" at bounding box center [657, 357] width 418 height 20
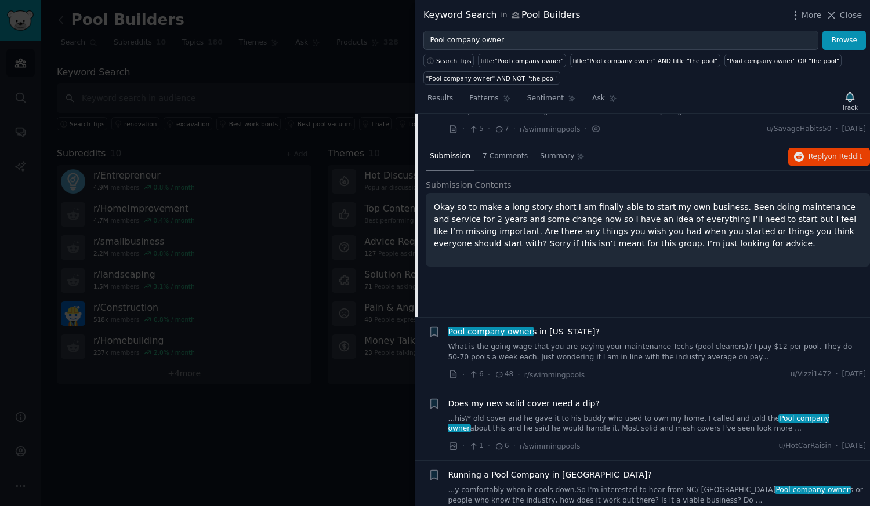
scroll to position [778, 0]
click at [615, 349] on link "What is the going wage that you are paying your maintenance Techs (pool cleaner…" at bounding box center [657, 350] width 418 height 20
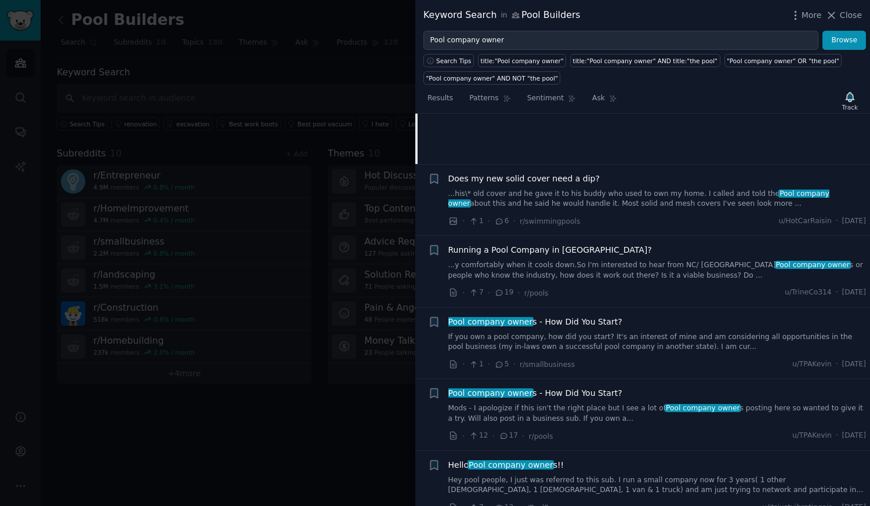
scroll to position [1001, 0]
click at [616, 337] on link "If you own a pool company, how did you start? It's an interest of mine and am c…" at bounding box center [657, 342] width 418 height 20
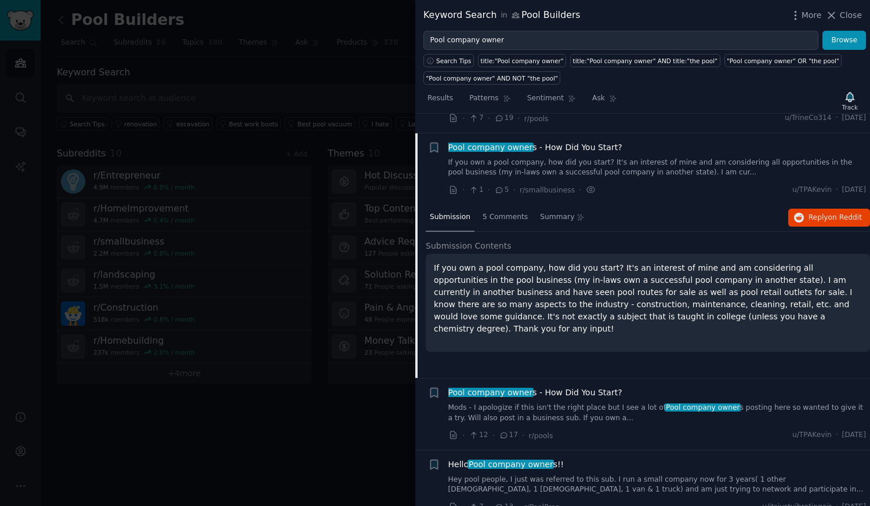
scroll to position [1011, 0]
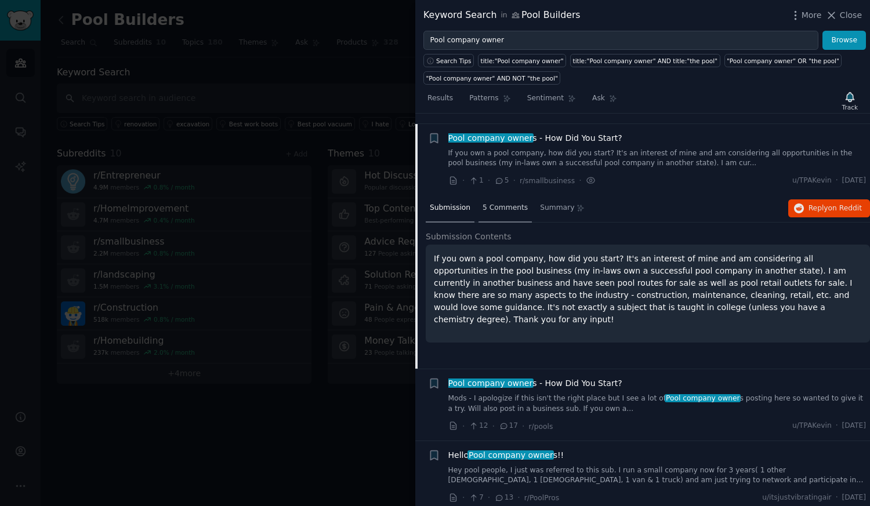
click at [499, 203] on span "5 Comments" at bounding box center [504, 208] width 45 height 10
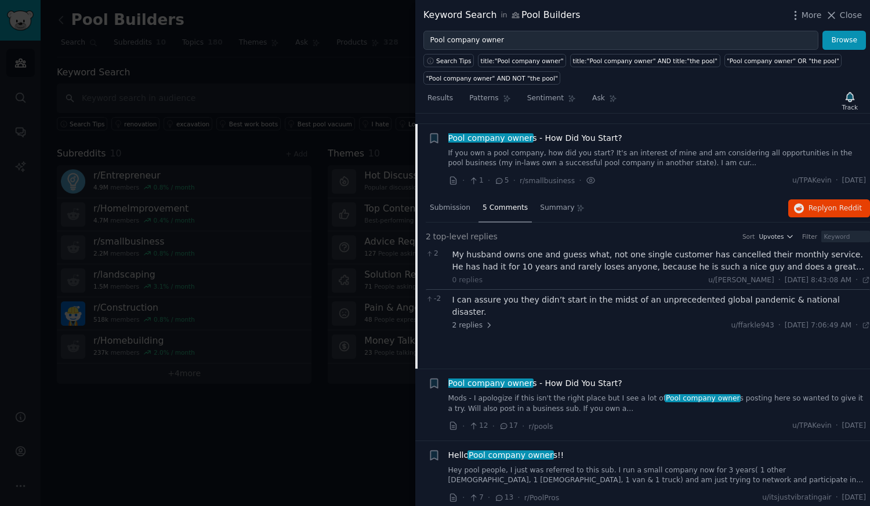
click at [569, 379] on div "Pool company owner s - How Did You Start? Mods - I apologize if this isn't the …" at bounding box center [657, 395] width 418 height 37
click at [546, 396] on link "Mods - I apologize if this isn't the right place but I see a lot of Pool compan…" at bounding box center [657, 404] width 418 height 20
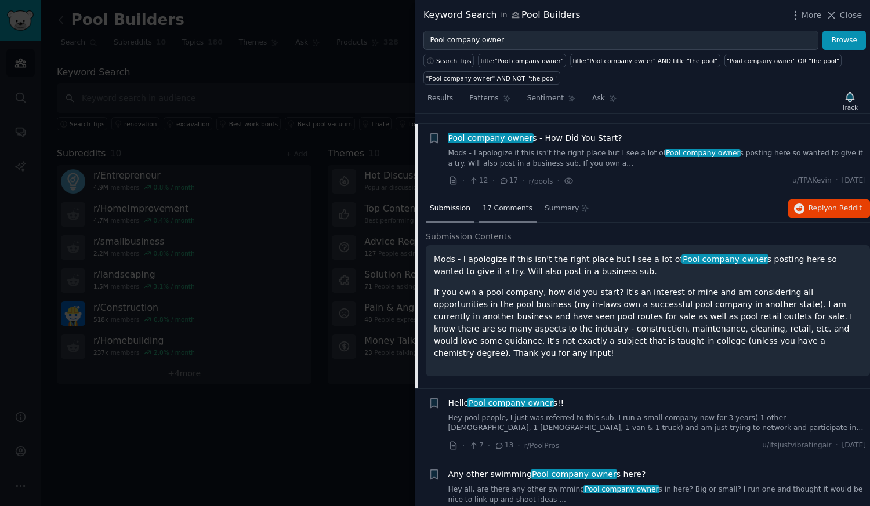
click at [495, 203] on div "17 Comments" at bounding box center [507, 209] width 58 height 28
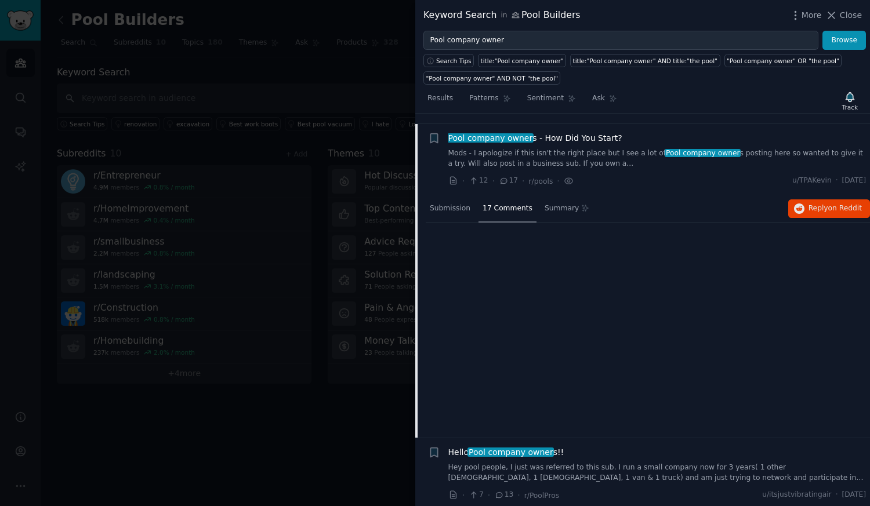
scroll to position [1082, 0]
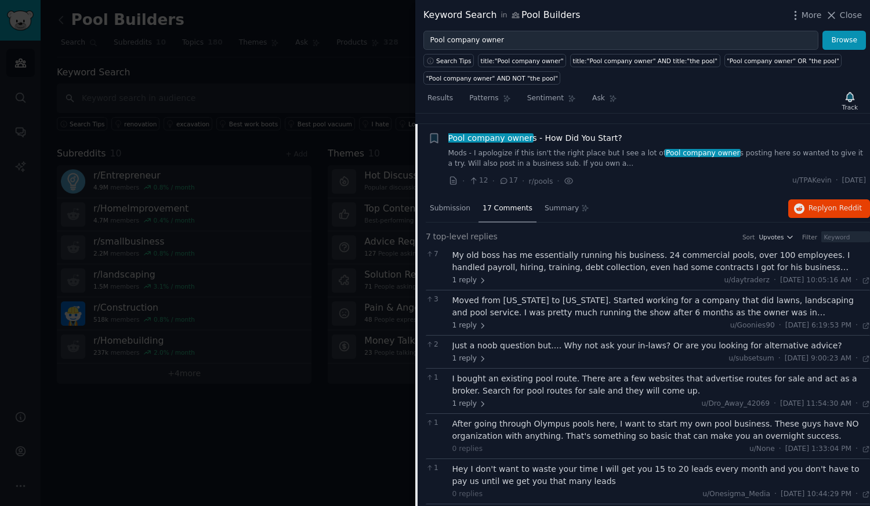
click at [550, 296] on div "Moved from Ohio to Florida. Started working for a company that did lawns, lands…" at bounding box center [661, 307] width 418 height 24
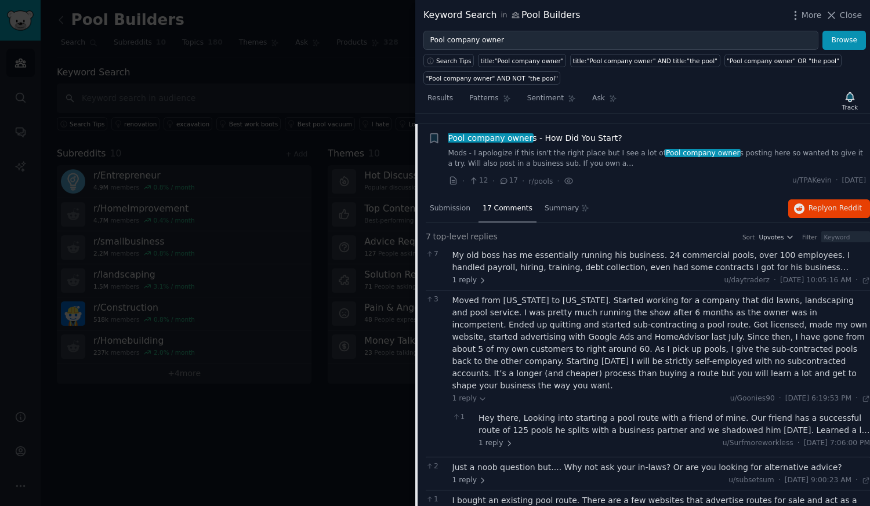
click at [550, 263] on div "My old boss has me essentially running his business. 24 commercial pools, over …" at bounding box center [661, 267] width 418 height 37
click at [541, 249] on div "My old boss has me essentially running his business. 24 commercial pools, over …" at bounding box center [661, 261] width 418 height 24
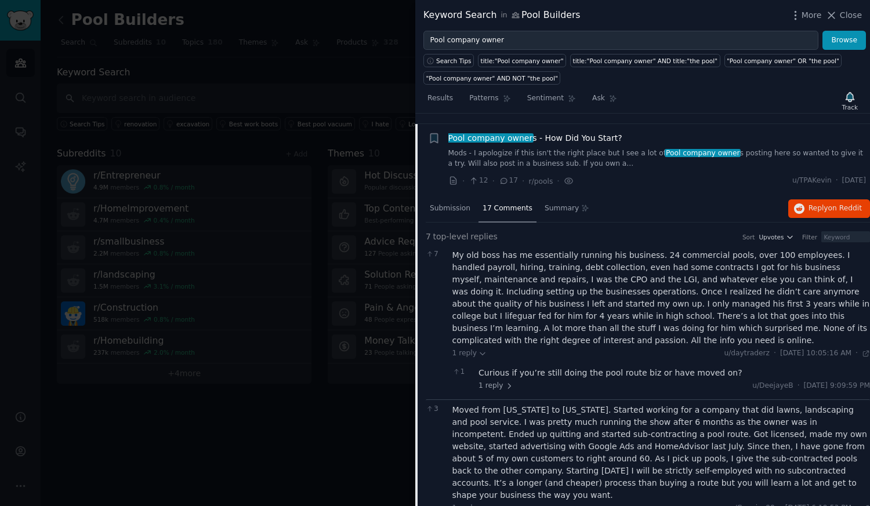
click at [541, 249] on div "My old boss has me essentially running his business. 24 commercial pools, over …" at bounding box center [661, 297] width 418 height 97
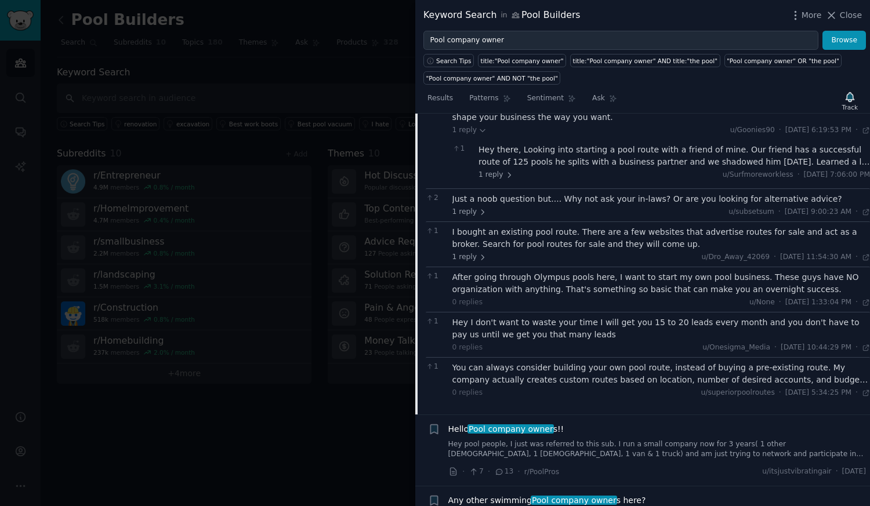
scroll to position [1461, 0]
click at [583, 271] on div "After going through Olympus pools here, I want to start my own pool business. T…" at bounding box center [661, 283] width 418 height 24
click at [556, 271] on div "After going through Olympus pools here, I want to start my own pool business. T…" at bounding box center [661, 283] width 418 height 24
click at [570, 271] on div "After going through Olympus pools here, I want to start my own pool business. T…" at bounding box center [661, 283] width 418 height 24
click at [539, 316] on div "Hey I don't want to waste your time I will get you 15 to 20 leads every month a…" at bounding box center [661, 328] width 418 height 24
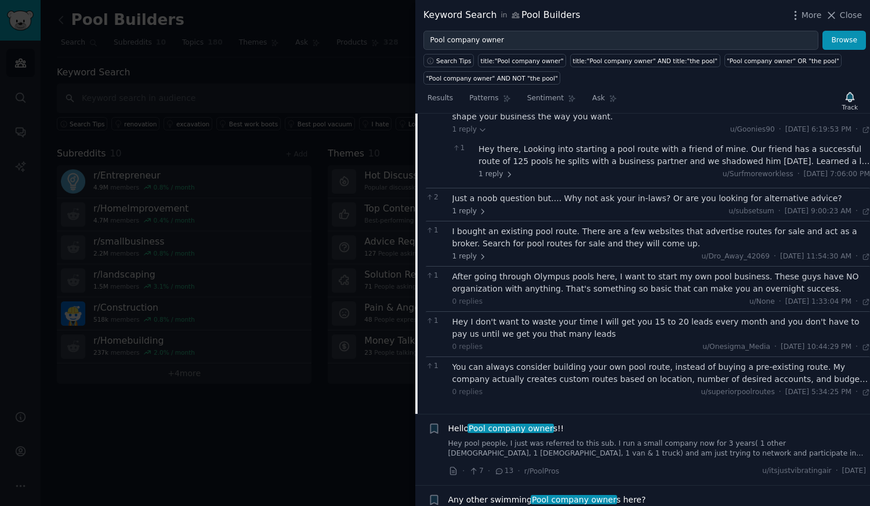
scroll to position [1478, 0]
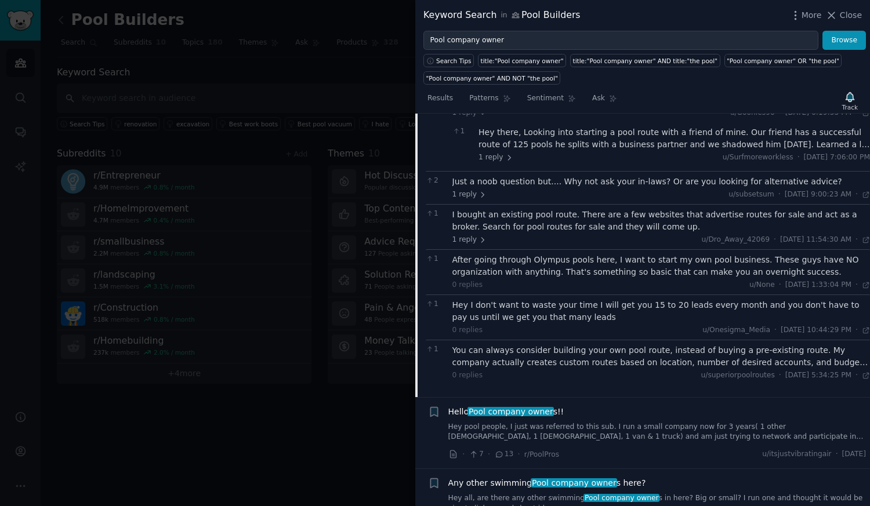
click at [596, 422] on link "Hey pool people, I just was referred to this sub. I run a small company now for…" at bounding box center [657, 432] width 418 height 20
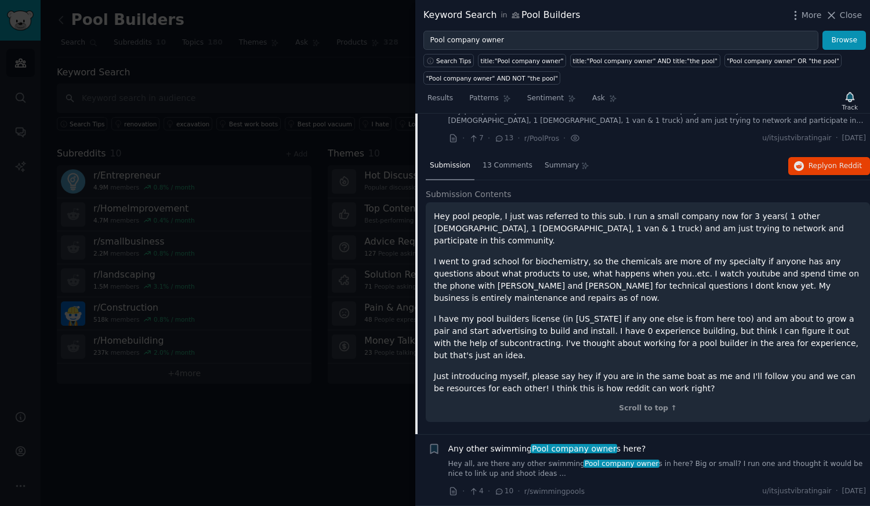
scroll to position [1149, 0]
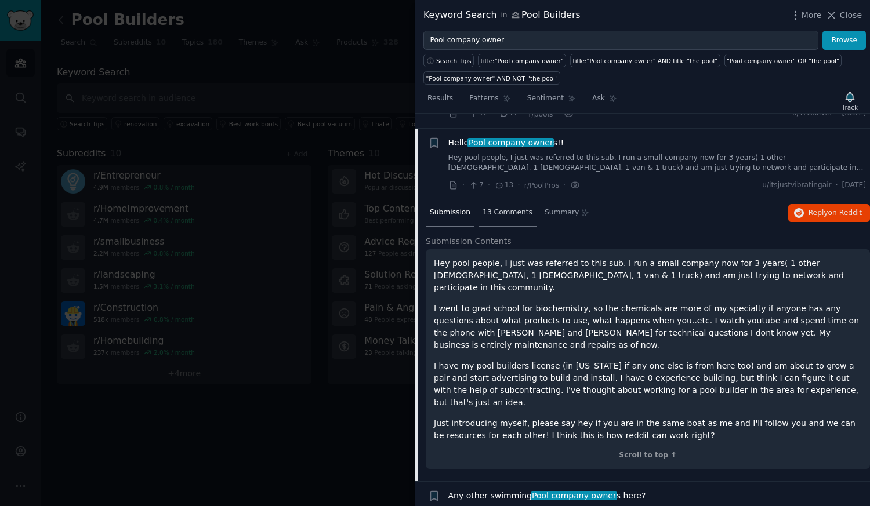
click at [499, 208] on span "13 Comments" at bounding box center [507, 213] width 50 height 10
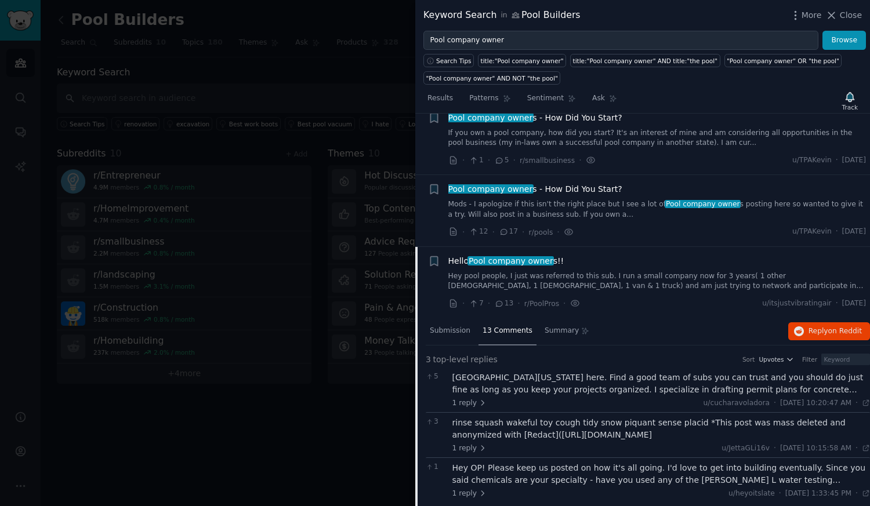
scroll to position [1102, 0]
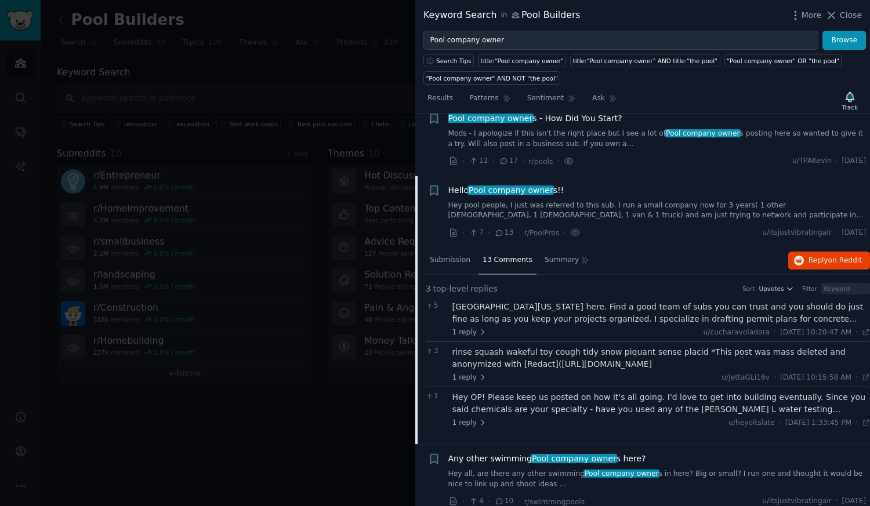
click at [604, 134] on link "Mods - I apologize if this isn't the right place but I see a lot of Pool compan…" at bounding box center [657, 139] width 418 height 20
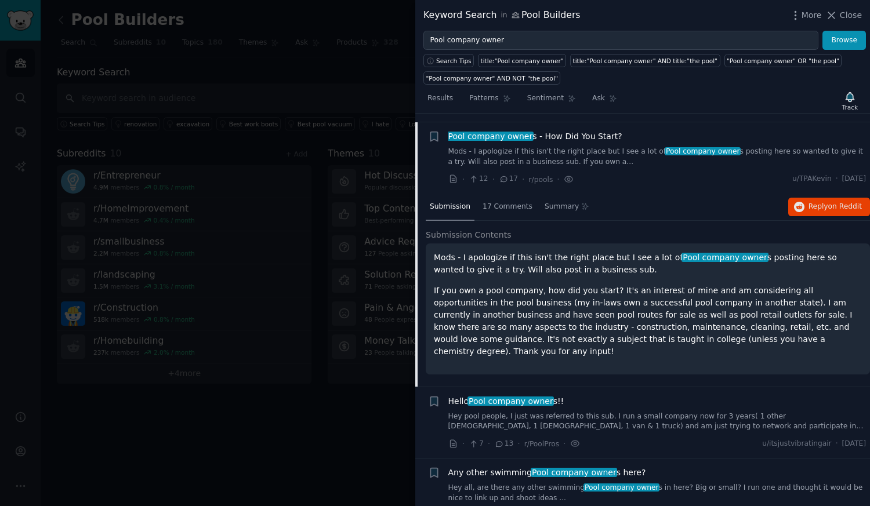
scroll to position [1082, 0]
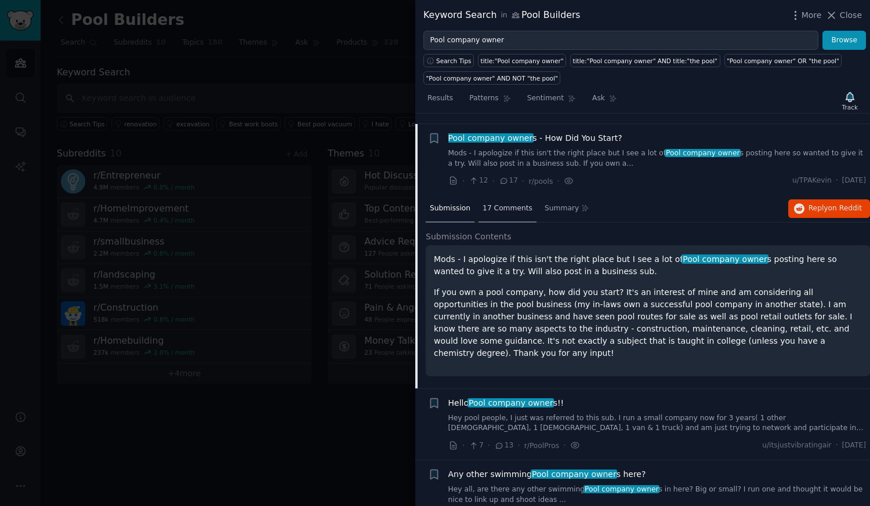
click at [501, 204] on span "17 Comments" at bounding box center [507, 209] width 50 height 10
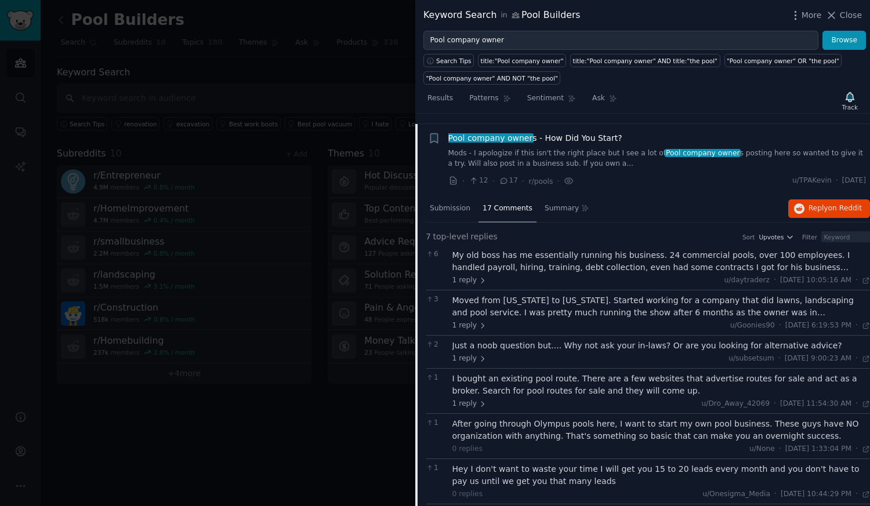
click at [581, 296] on div "Moved from Ohio to Florida. Started working for a company that did lawns, lands…" at bounding box center [661, 307] width 418 height 24
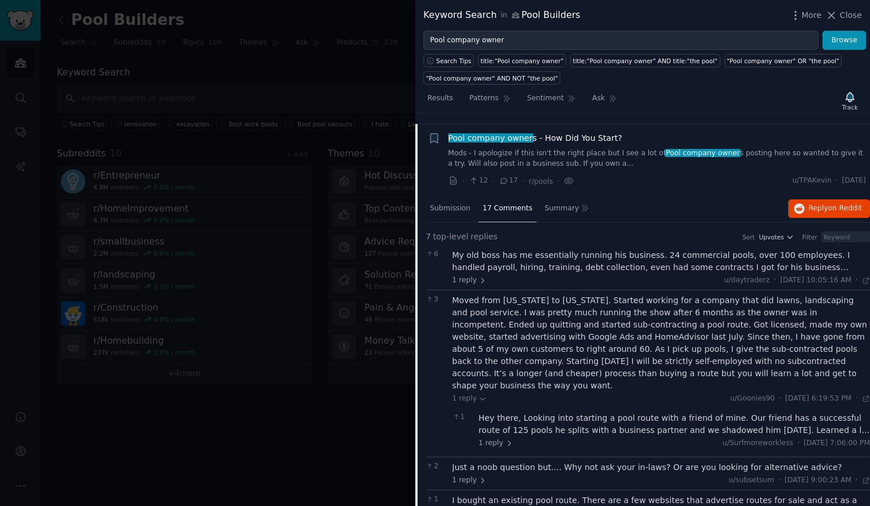
click at [572, 253] on div "My old boss has me essentially running his business. 24 commercial pools, over …" at bounding box center [661, 261] width 418 height 24
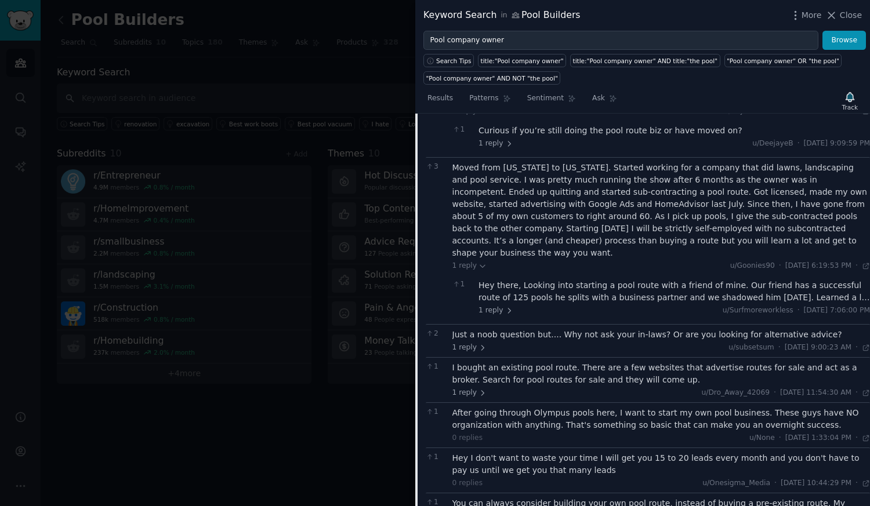
scroll to position [1325, 0]
click at [583, 328] on div "Just a noob question but.... Why not ask your in-laws? Or are you looking for a…" at bounding box center [661, 340] width 418 height 24
click at [572, 328] on div "Just a noob question but.... Why not ask your in-laws? Or are you looking for a…" at bounding box center [661, 334] width 418 height 12
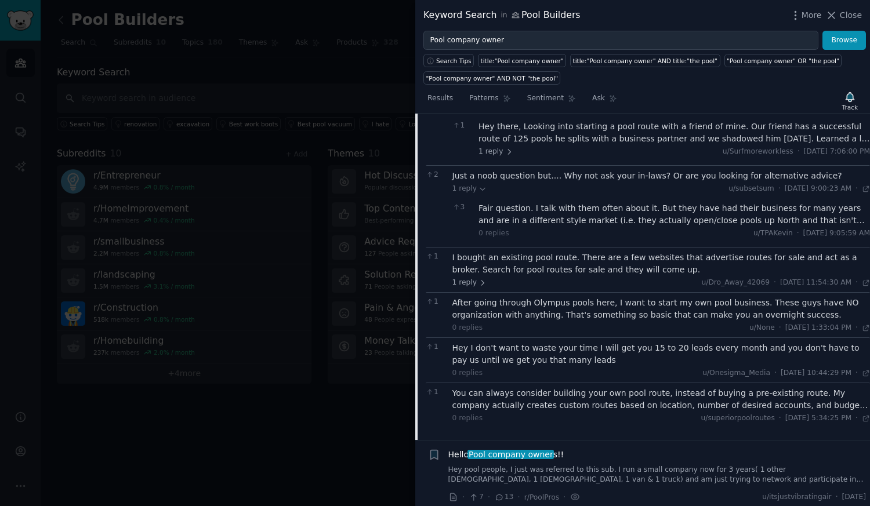
scroll to position [1526, 0]
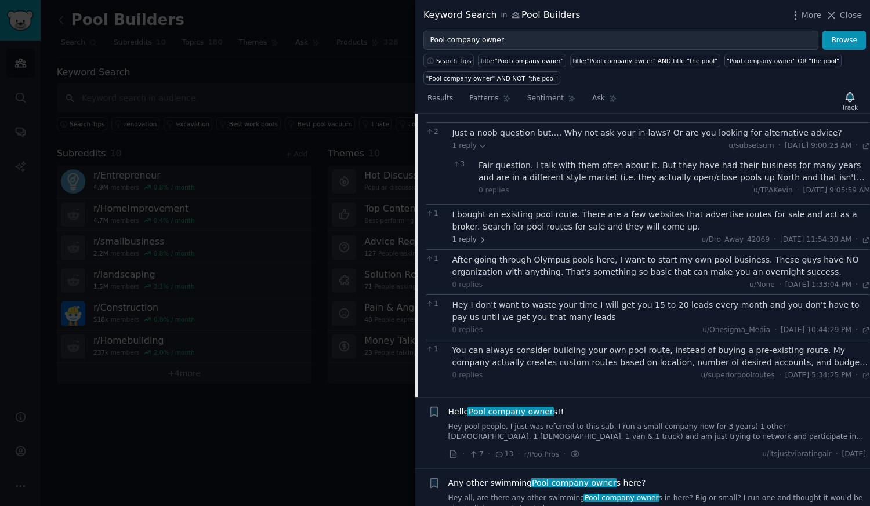
click at [562, 422] on link "Hey pool people, I just was referred to this sub. I run a small company now for…" at bounding box center [657, 432] width 418 height 20
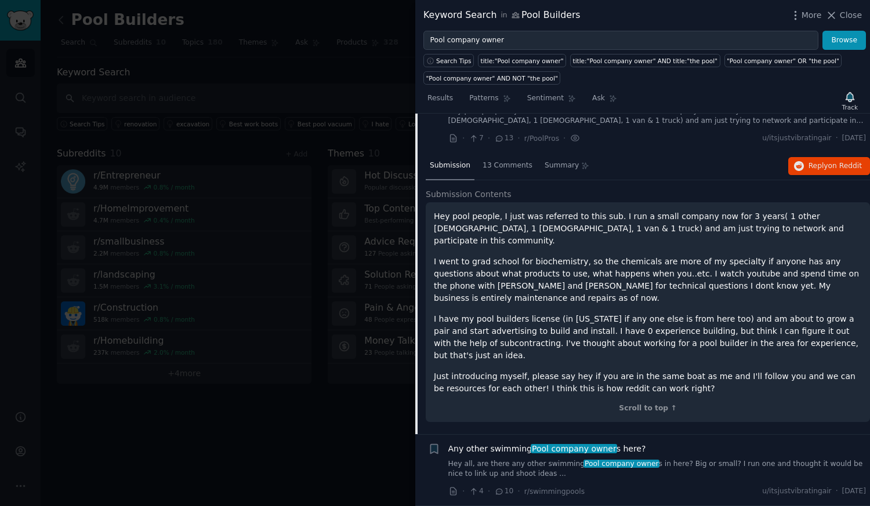
scroll to position [1149, 0]
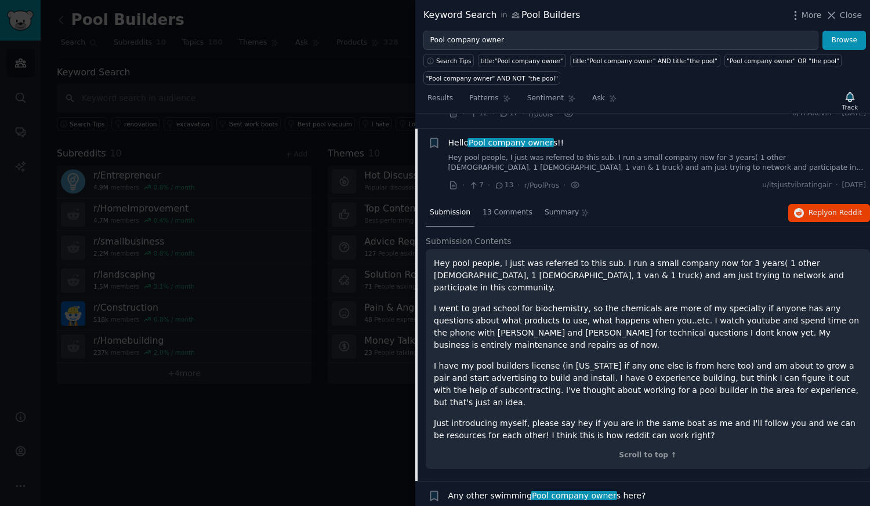
click at [561, 506] on link "Hey all, are there any other swimming Pool company owner s in here? Big or smal…" at bounding box center [657, 516] width 418 height 20
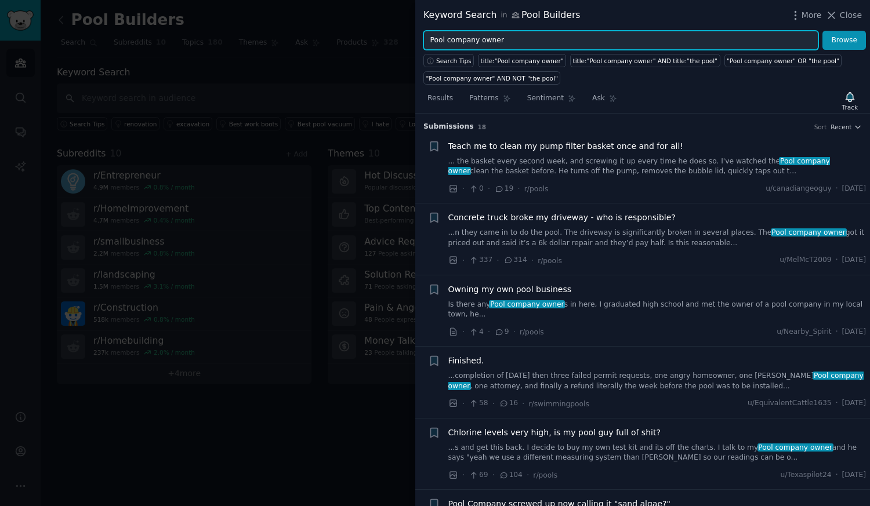
drag, startPoint x: 514, startPoint y: 37, endPoint x: 389, endPoint y: 34, distance: 124.7
click at [389, 34] on div "Keyword Search in Pool Builders More Close Pool company owner Browse Search Tip…" at bounding box center [435, 253] width 870 height 506
type input "p"
click at [822, 31] on button "Browse" at bounding box center [843, 41] width 43 height 20
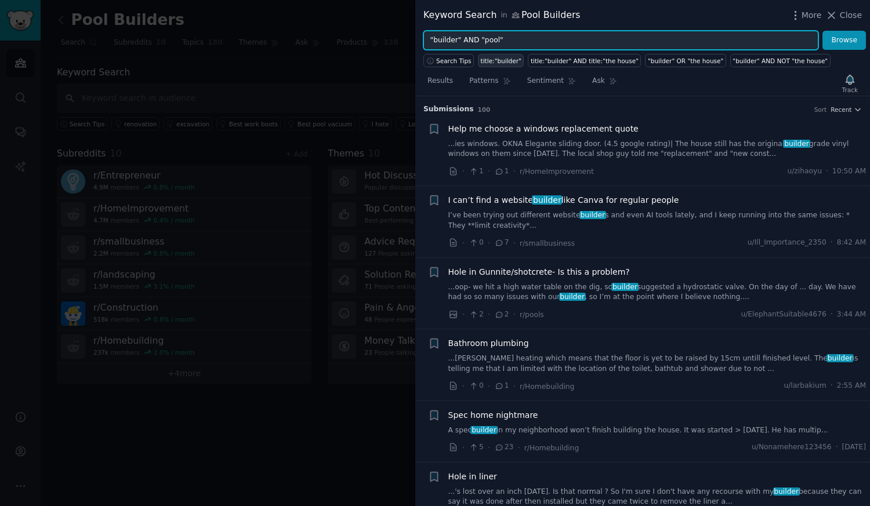
type input ""builder" AND "pool""
click at [822, 31] on button "Browse" at bounding box center [843, 41] width 43 height 20
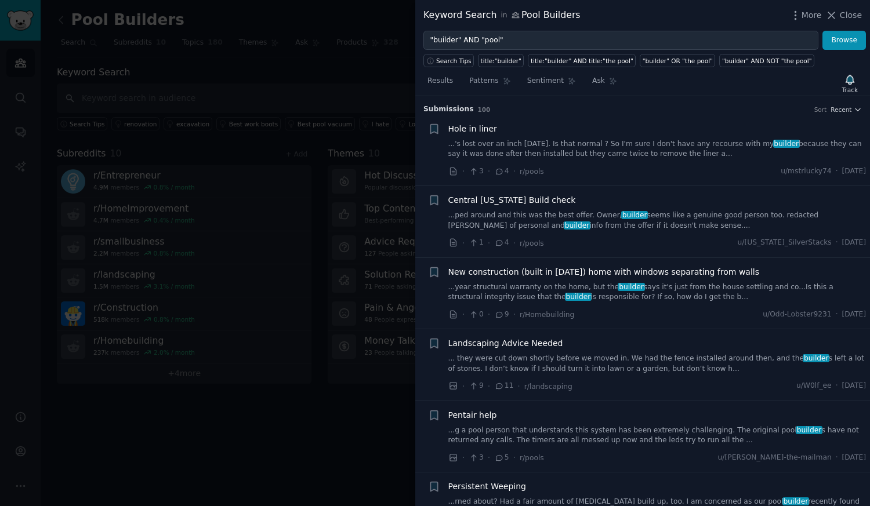
click at [599, 151] on link "...'s lost over an inch in 2 weeks. Is that normal ? So I'm sure I don't have a…" at bounding box center [657, 149] width 418 height 20
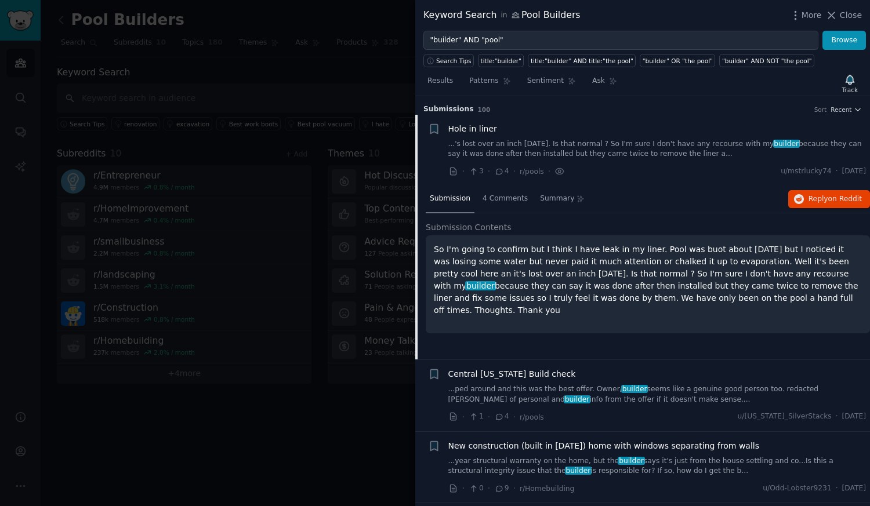
scroll to position [18, 0]
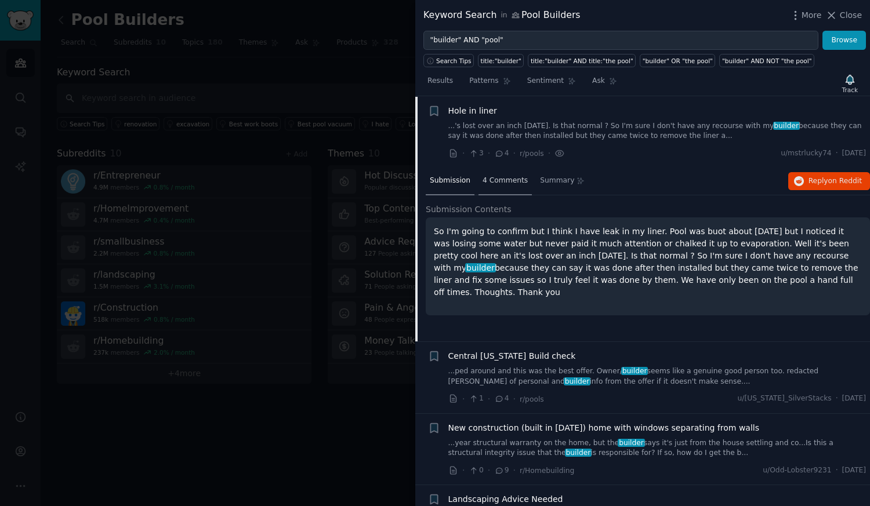
click at [492, 180] on span "4 Comments" at bounding box center [504, 181] width 45 height 10
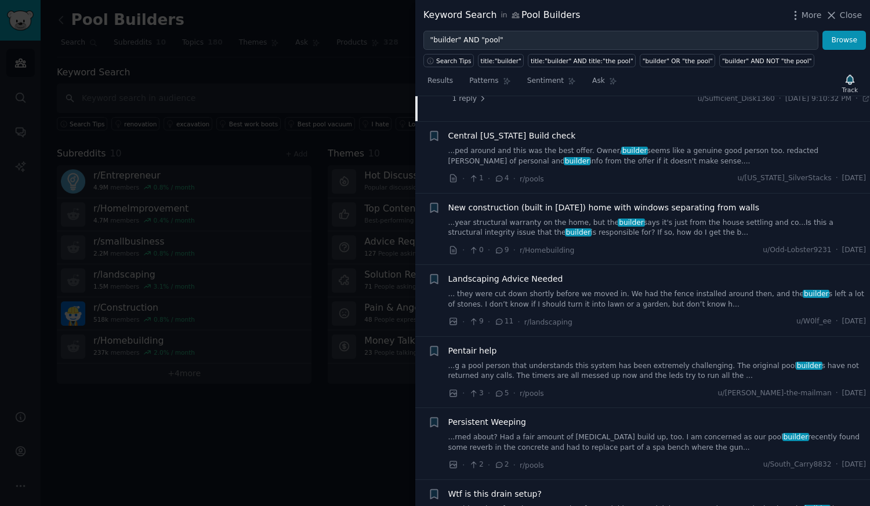
scroll to position [239, 0]
click at [572, 157] on link "...ped around and this was the best offer. Owner/ builder seems like a genuine …" at bounding box center [657, 156] width 418 height 20
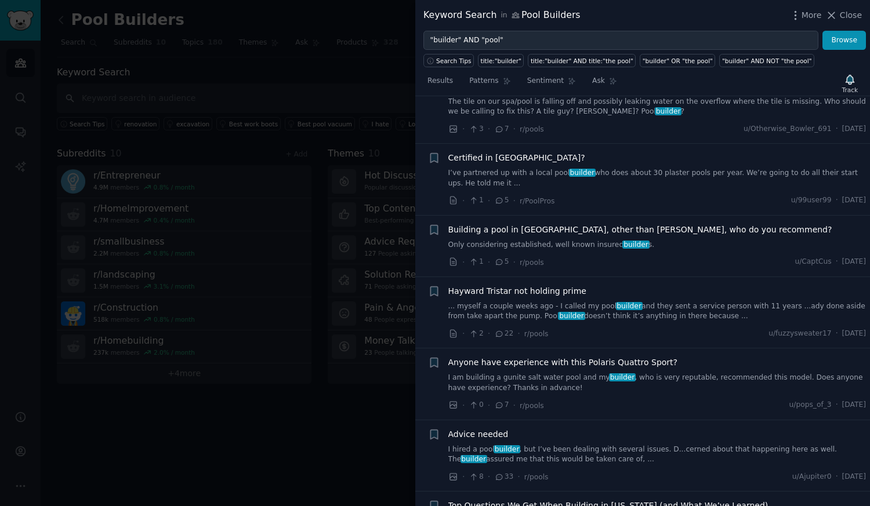
scroll to position [3169, 0]
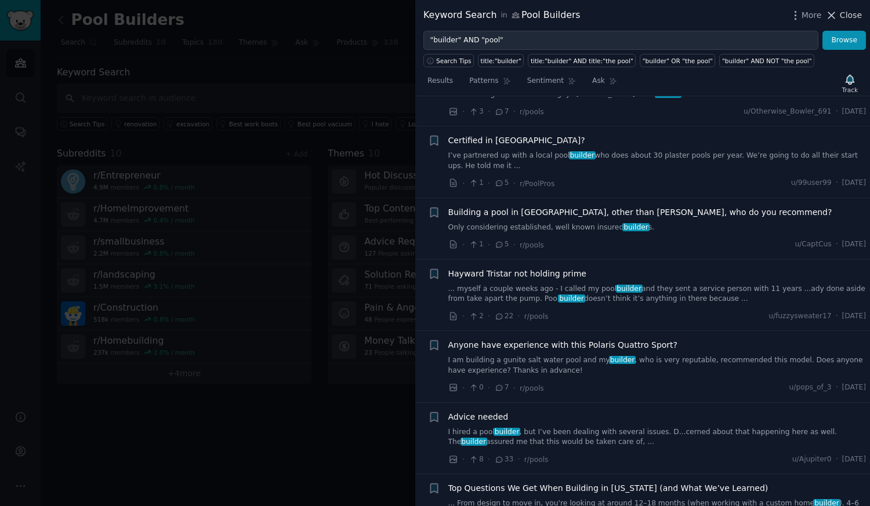
click at [836, 19] on icon at bounding box center [831, 15] width 12 height 12
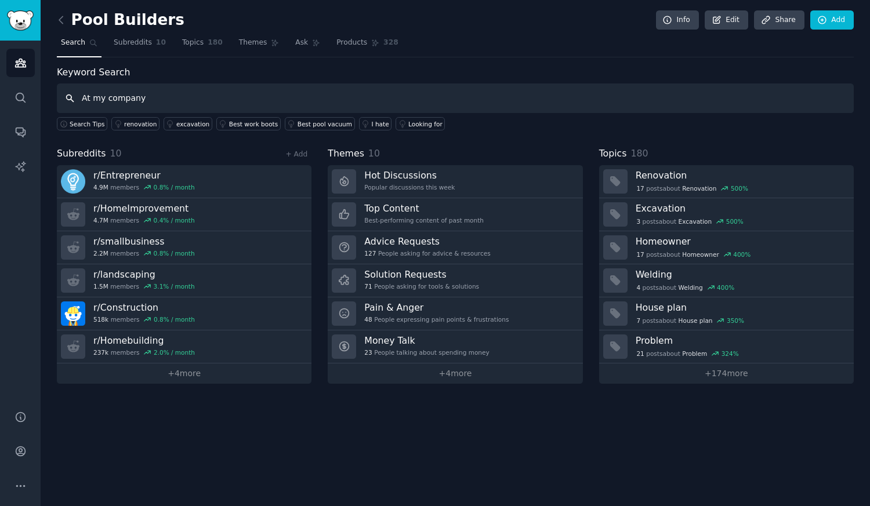
type input "At my company"
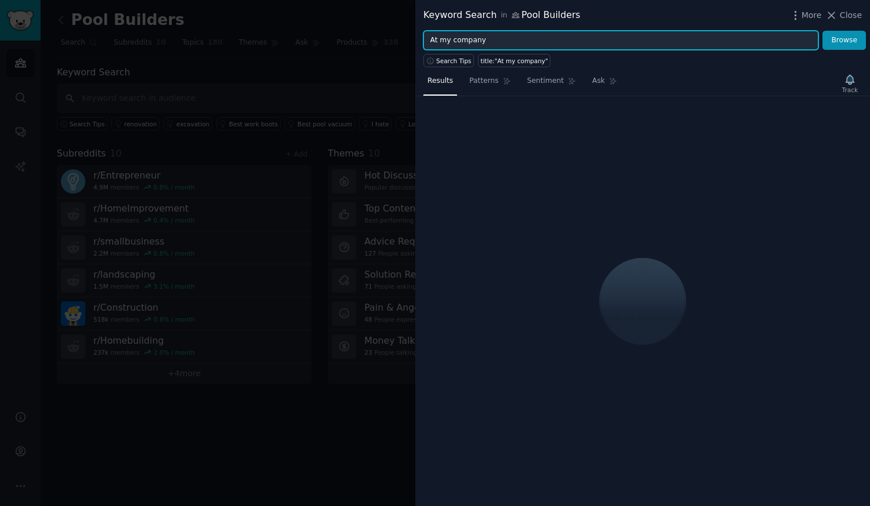
click at [482, 40] on input "At my company" at bounding box center [620, 41] width 395 height 20
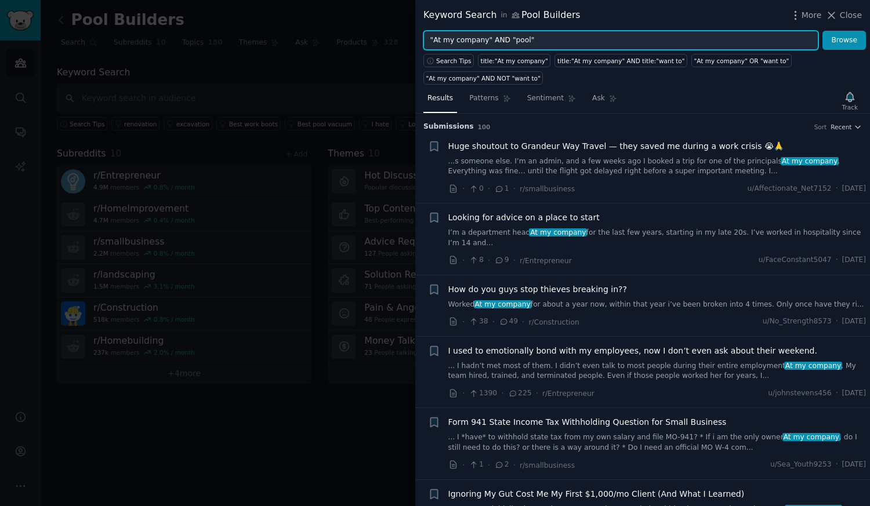
type input ""At my company" AND "pool""
click at [822, 31] on button "Browse" at bounding box center [843, 41] width 43 height 20
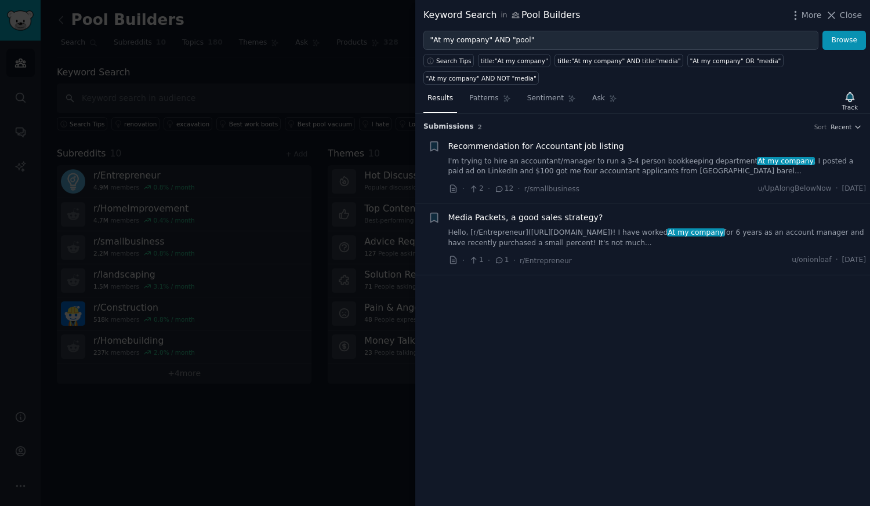
click at [582, 157] on link "I'm trying to hire an accountant/manager to run a 3-4 person bookkeeping depart…" at bounding box center [657, 167] width 418 height 20
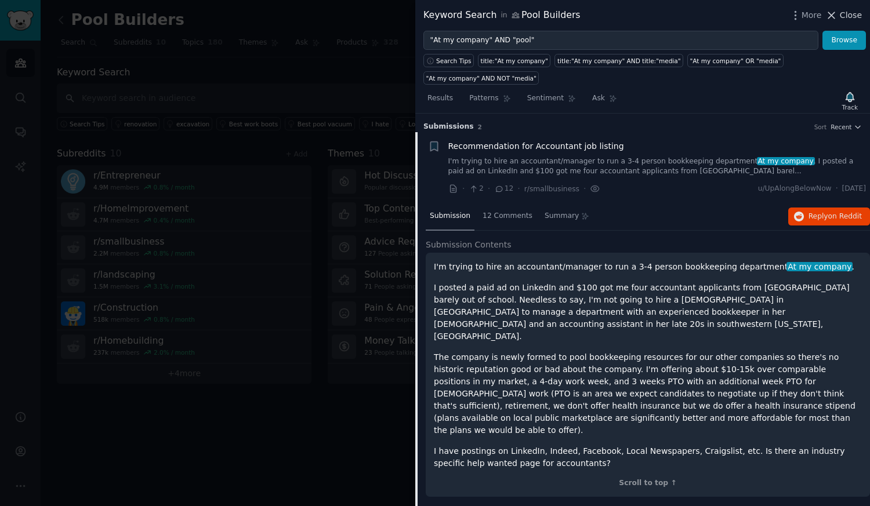
click at [844, 10] on span "Close" at bounding box center [851, 15] width 22 height 12
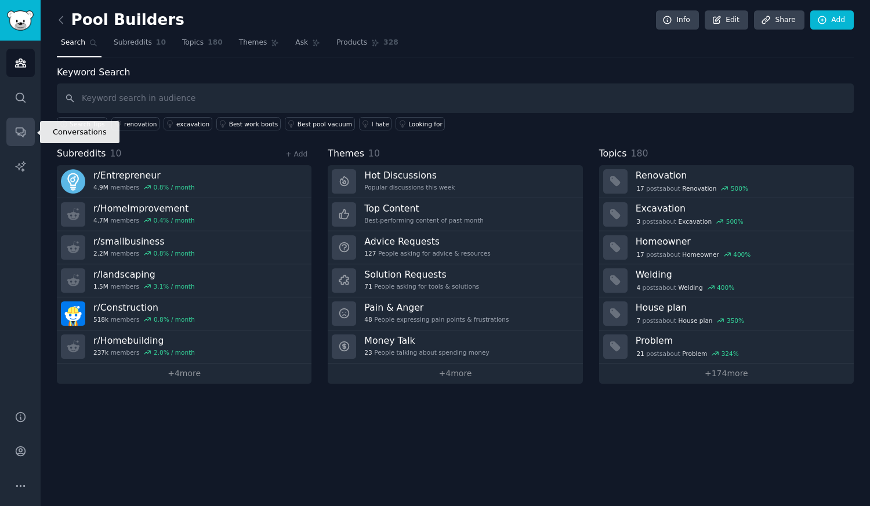
click at [21, 133] on icon "Sidebar" at bounding box center [20, 132] width 9 height 9
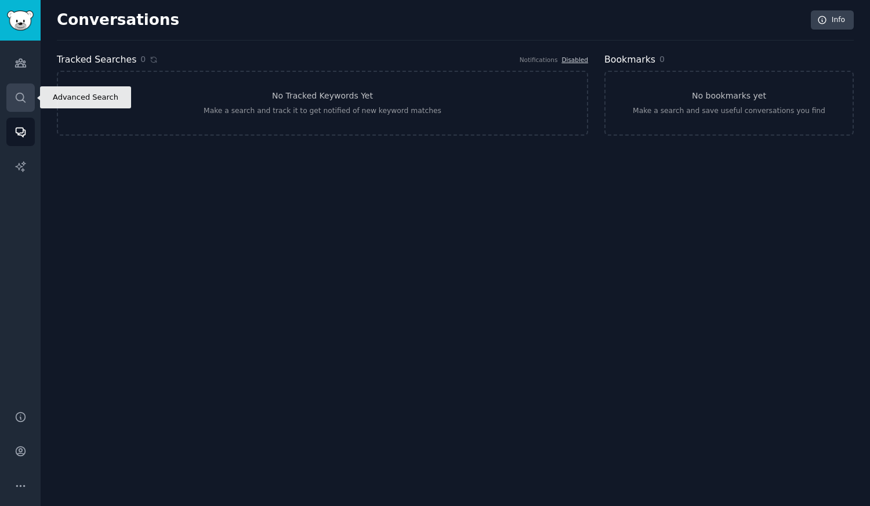
click at [21, 93] on icon "Sidebar" at bounding box center [20, 97] width 9 height 9
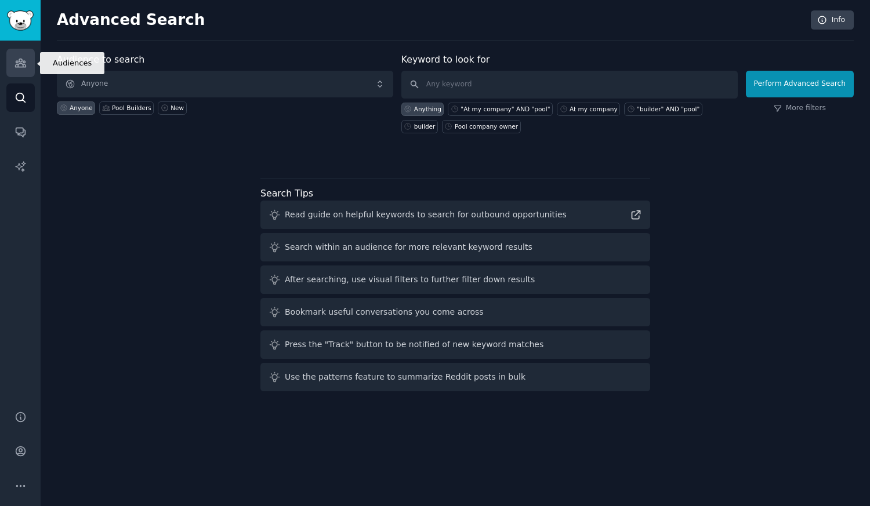
click at [24, 60] on icon "Sidebar" at bounding box center [20, 63] width 10 height 8
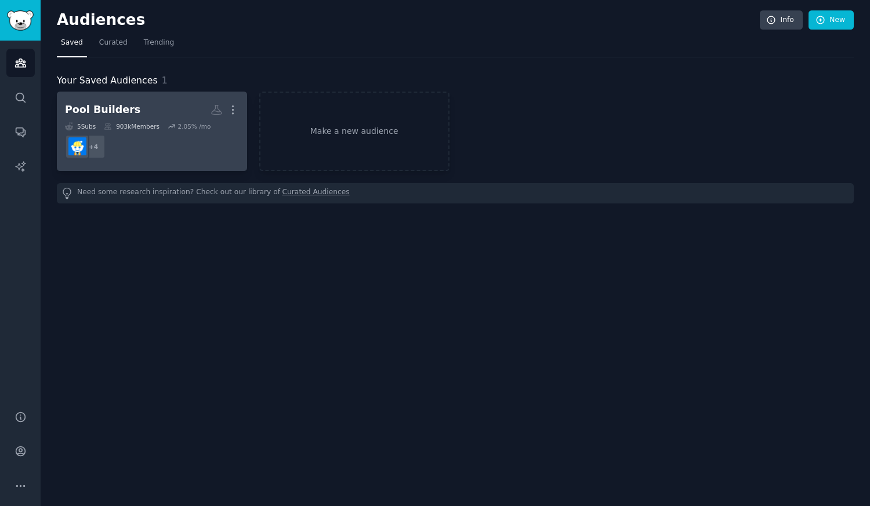
click at [209, 146] on dd "+ 4" at bounding box center [152, 146] width 174 height 32
